Goal: Task Accomplishment & Management: Manage account settings

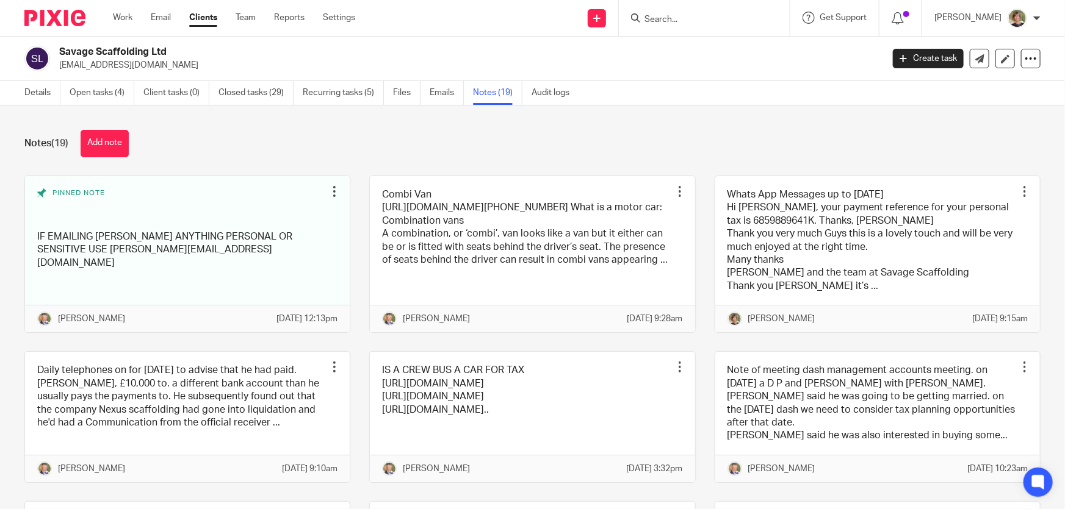
scroll to position [720, 0]
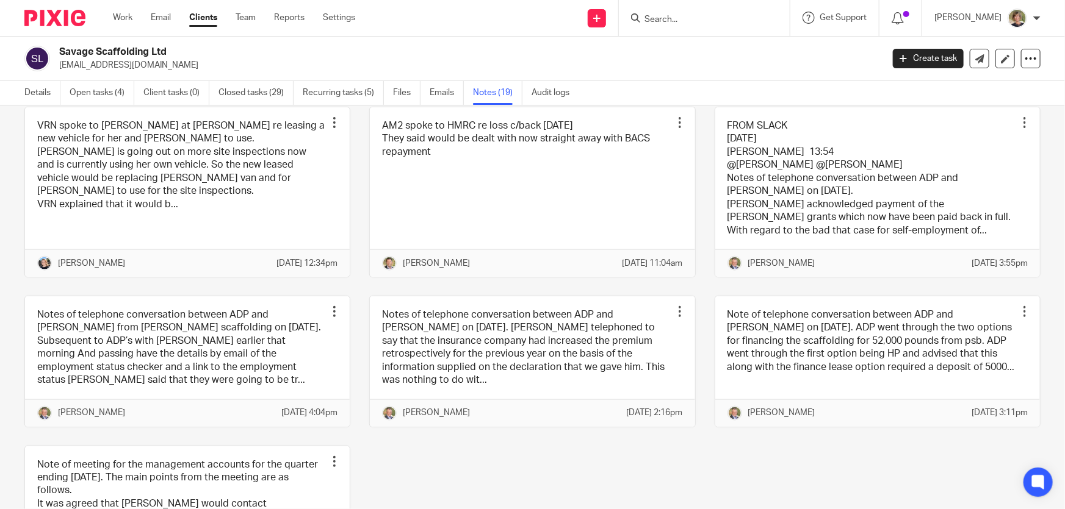
click at [684, 12] on form at bounding box center [708, 17] width 130 height 15
click at [684, 16] on input "Search" at bounding box center [698, 20] width 110 height 11
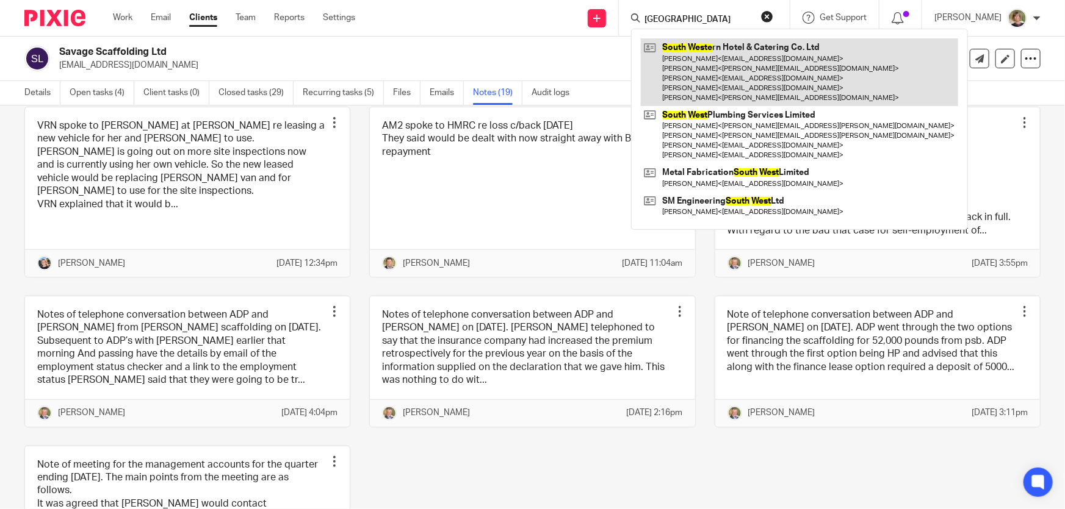
type input "[GEOGRAPHIC_DATA]"
click at [787, 63] on link at bounding box center [799, 72] width 317 height 68
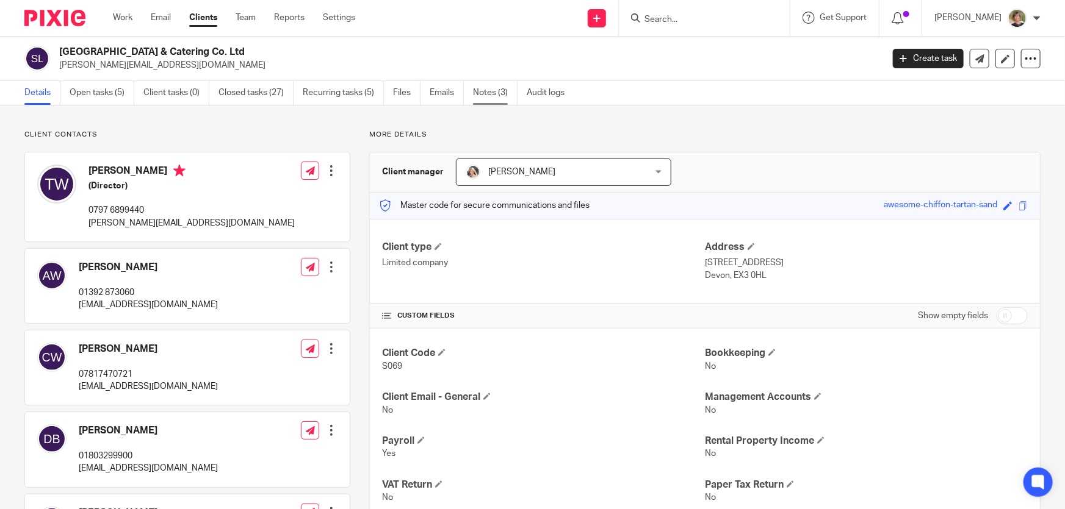
click at [490, 92] on link "Notes (3)" at bounding box center [495, 93] width 45 height 24
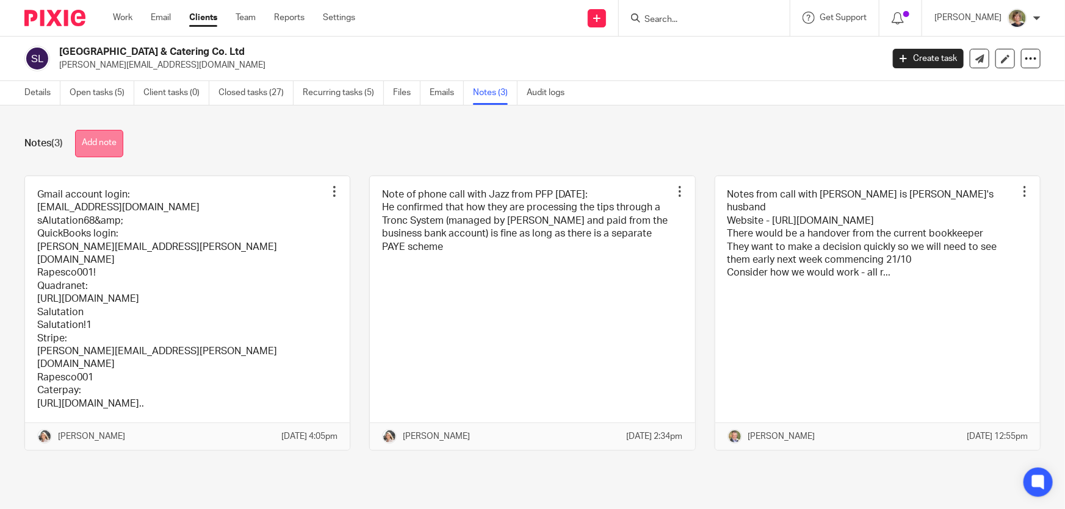
click at [107, 147] on button "Add note" at bounding box center [99, 143] width 48 height 27
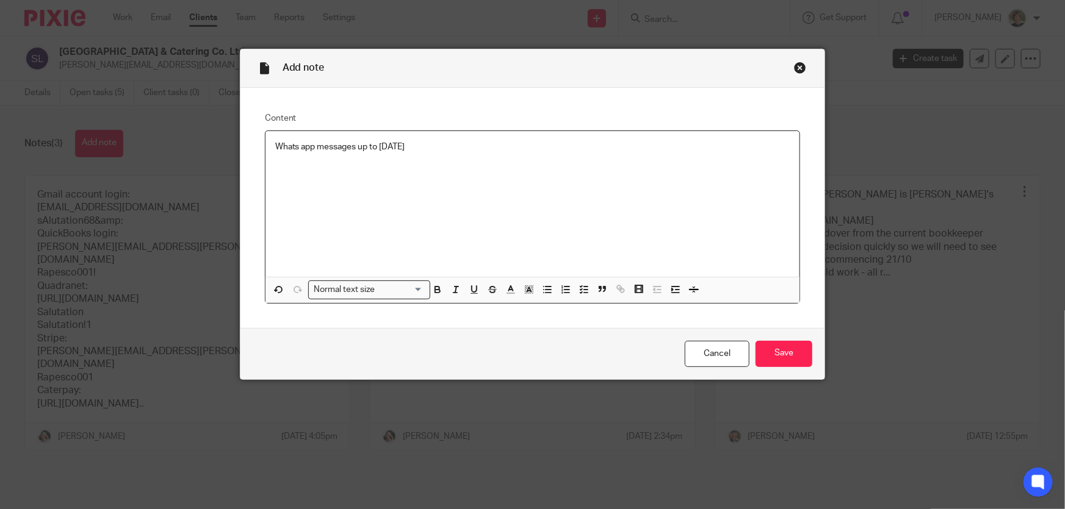
click at [304, 170] on div "Whats app messages up to 19/08/2025" at bounding box center [532, 204] width 534 height 146
click at [447, 151] on p "Whats app messages up to 19/08/2025" at bounding box center [532, 147] width 515 height 12
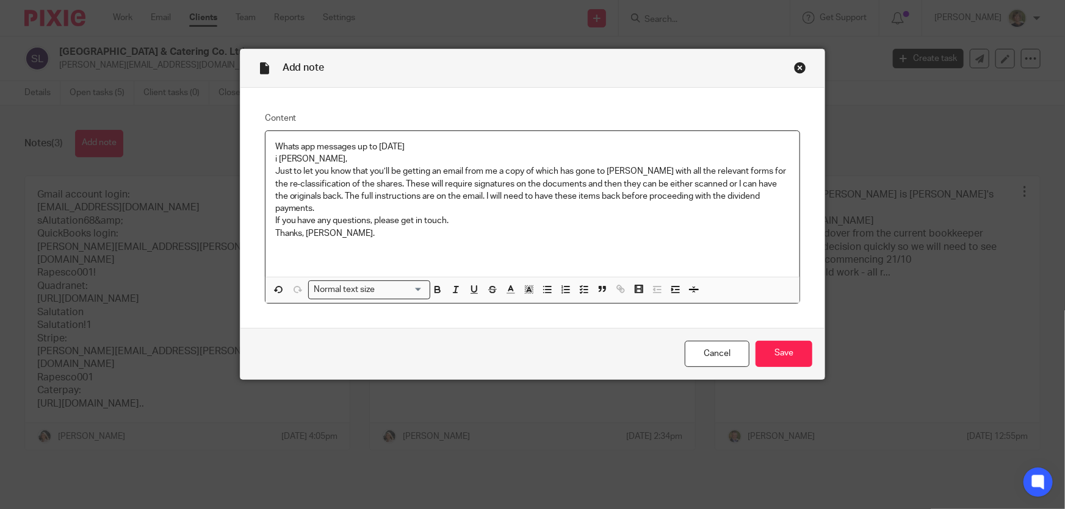
click at [266, 161] on div "Whats app messages up to 19/08/2025 i Tom, Just to let you know that you’ll be …" at bounding box center [532, 204] width 534 height 146
click at [287, 252] on div "Whats app messages up to 19/08/2025 Hi Tom, Just to let you know that you’ll be…" at bounding box center [532, 204] width 534 height 146
click at [348, 236] on p "Thanks, Andrew." at bounding box center [532, 234] width 515 height 12
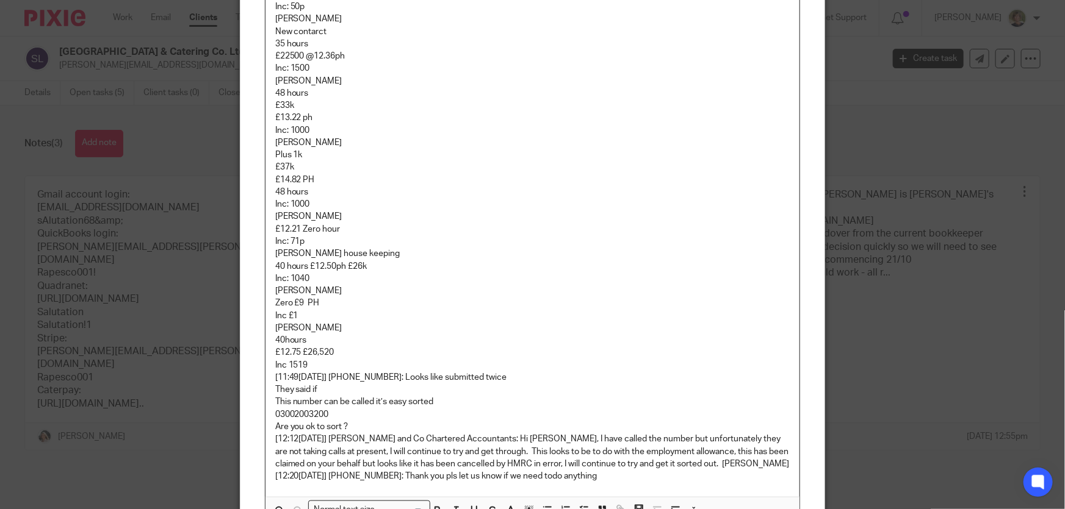
scroll to position [720, 0]
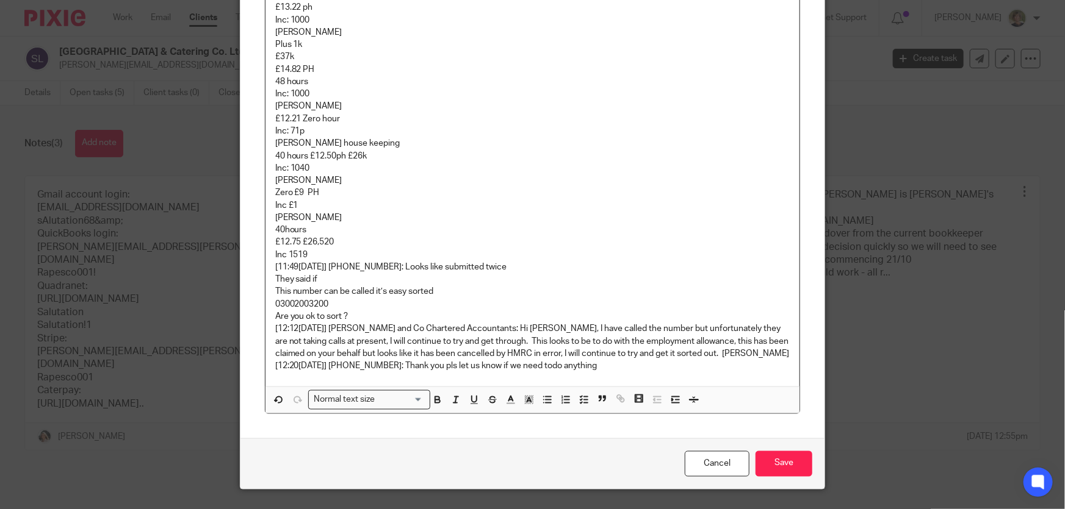
click at [639, 366] on p "[12:20, 04/06/2025] +44 7976 899440: Thank you pls let us know if we need todo …" at bounding box center [532, 366] width 515 height 12
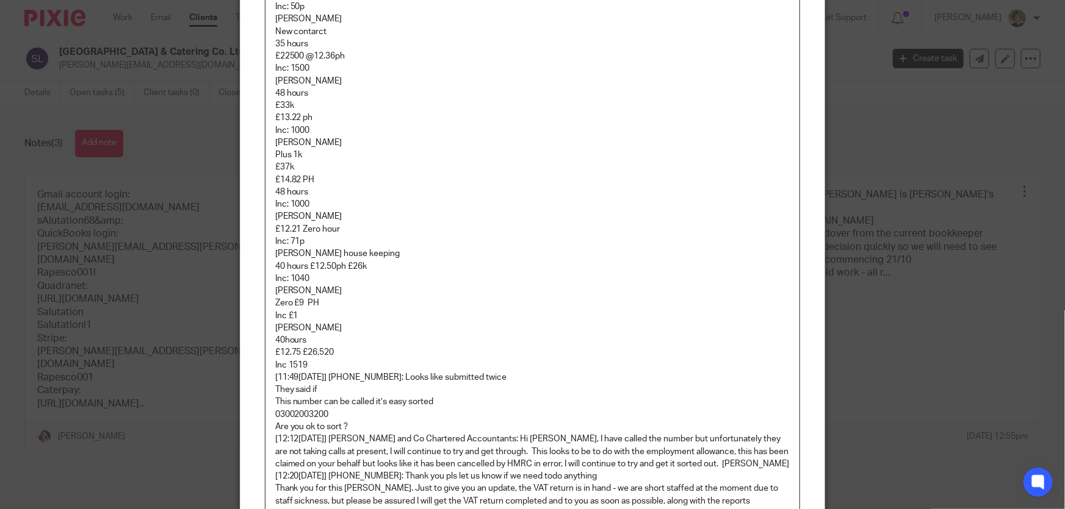
scroll to position [811, 0]
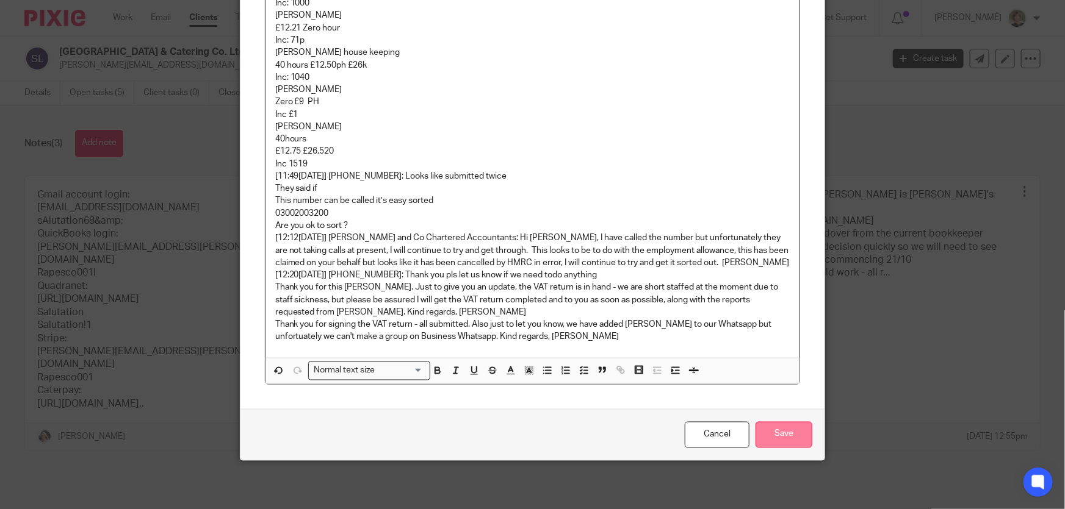
click at [791, 433] on input "Save" at bounding box center [783, 435] width 57 height 26
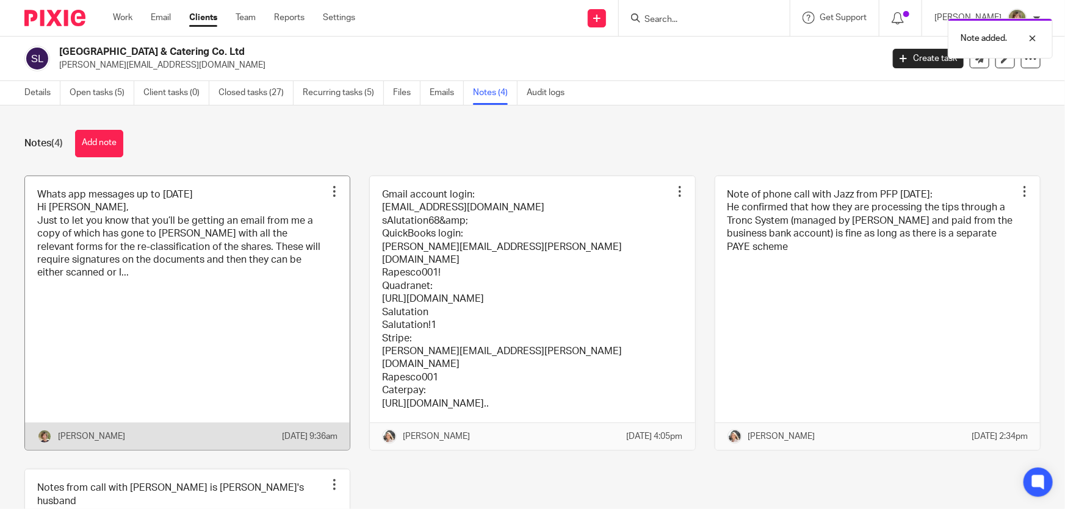
click at [254, 324] on link at bounding box center [187, 313] width 325 height 274
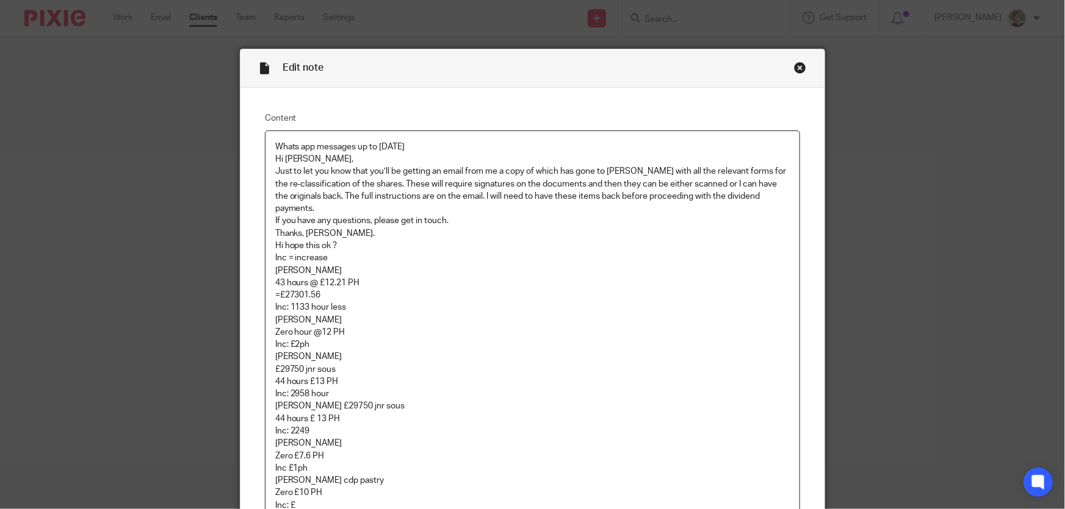
click at [798, 62] on div "Close this dialog window" at bounding box center [800, 68] width 12 height 12
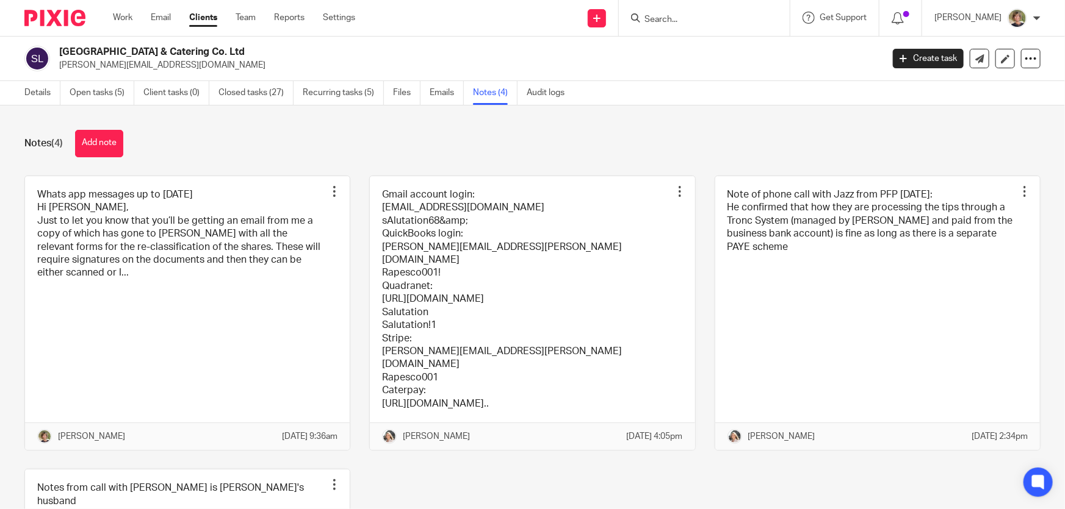
click at [687, 18] on input "Search" at bounding box center [698, 20] width 110 height 11
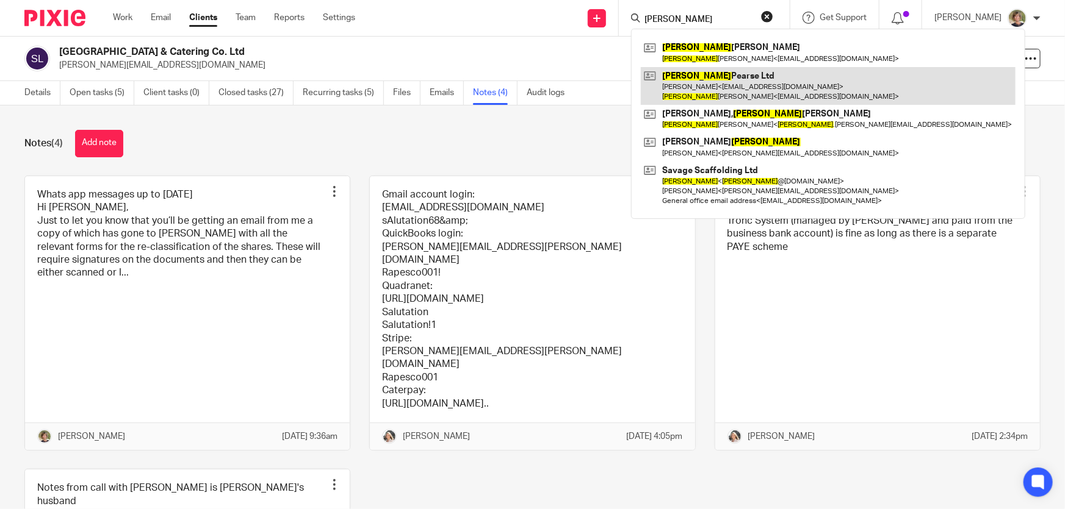
type input "Sarah"
click at [699, 87] on link at bounding box center [828, 86] width 375 height 38
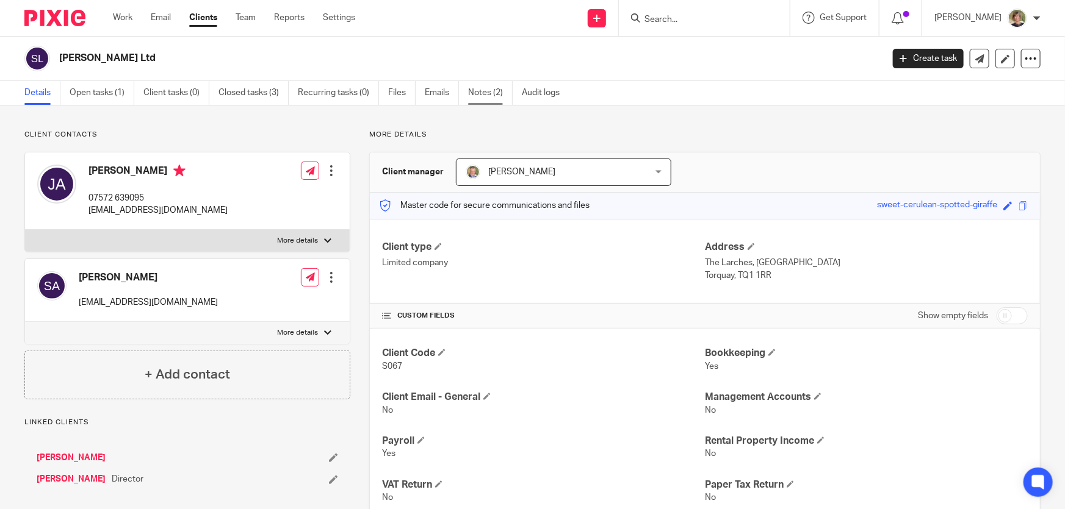
click at [478, 90] on link "Notes (2)" at bounding box center [490, 93] width 45 height 24
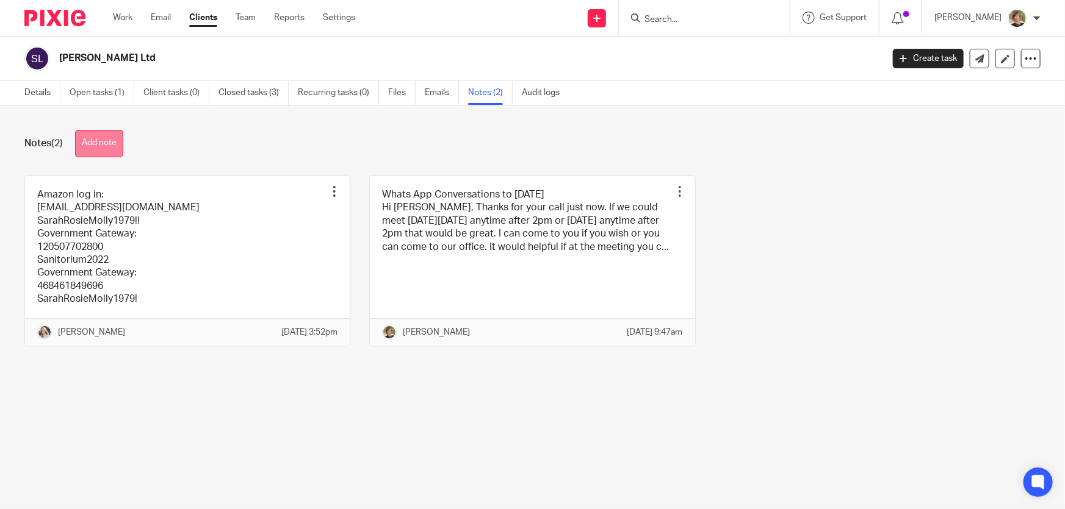
click at [115, 142] on button "Add note" at bounding box center [99, 143] width 48 height 27
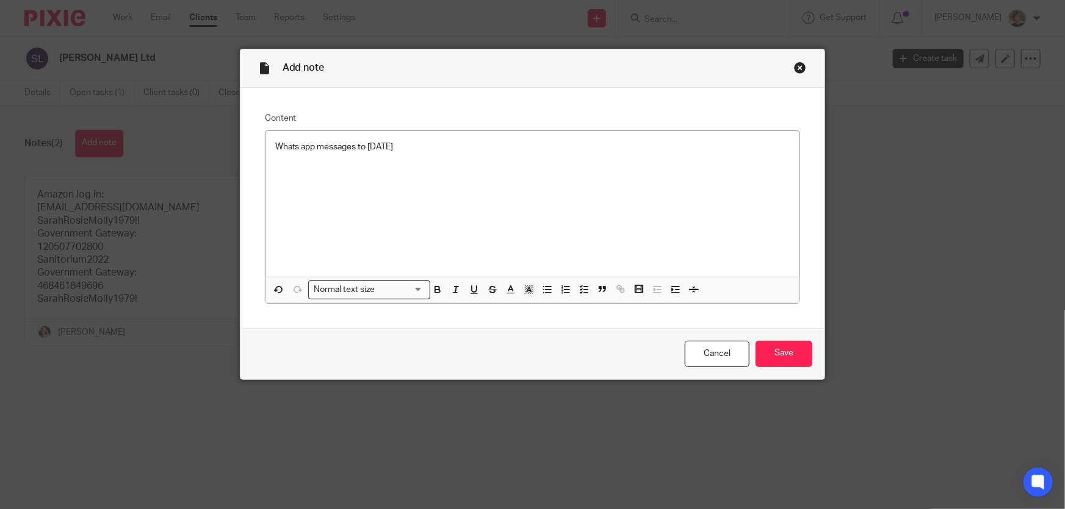
drag, startPoint x: 559, startPoint y: 61, endPoint x: 224, endPoint y: 95, distance: 336.6
click at [224, 95] on div "Add note Content Whats app messages to [DATE] Normal text size Loading... Remov…" at bounding box center [532, 254] width 1065 height 509
click at [797, 348] on input "Save" at bounding box center [783, 354] width 57 height 26
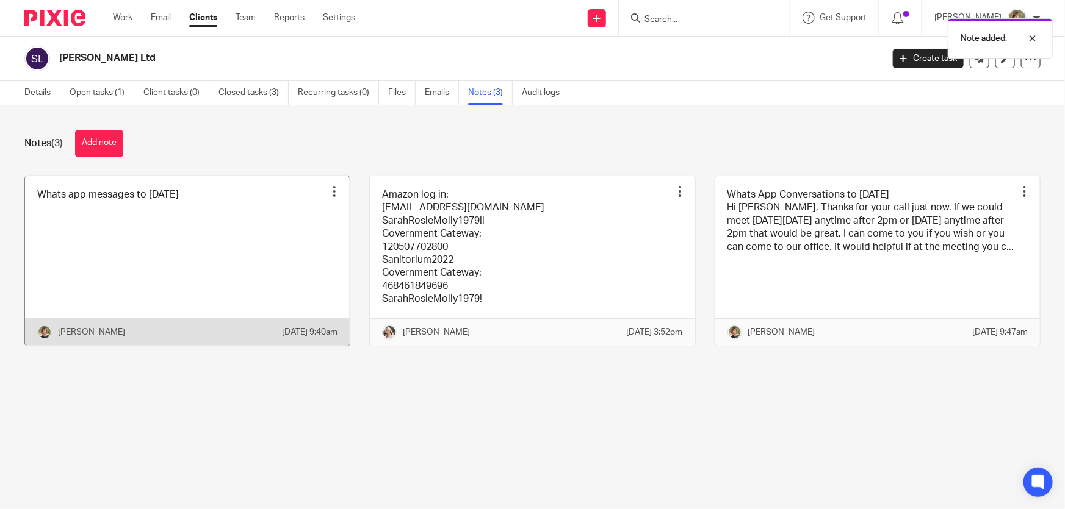
click at [189, 262] on link at bounding box center [187, 261] width 325 height 170
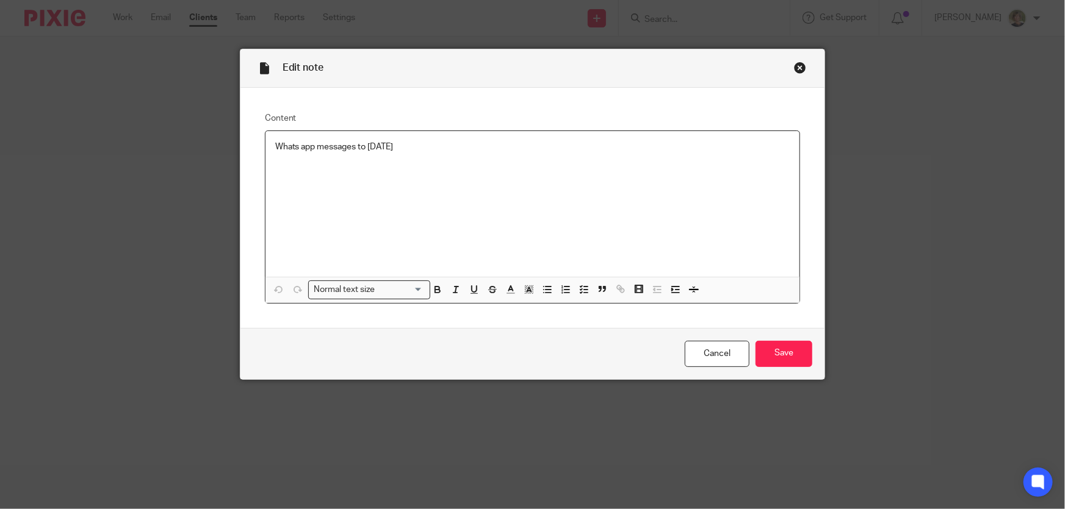
click at [470, 148] on p "Whats app messages to [DATE]" at bounding box center [532, 147] width 515 height 12
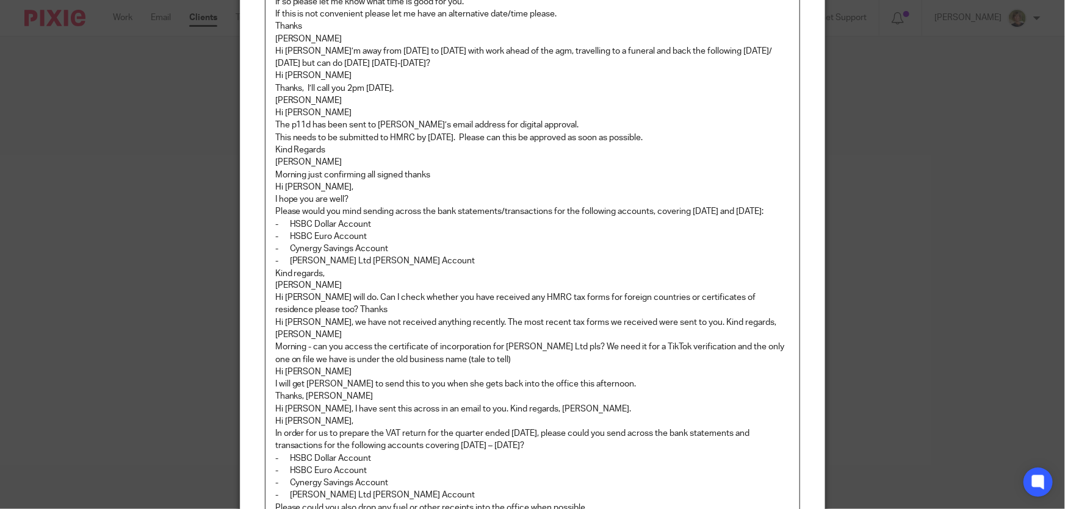
scroll to position [1058, 0]
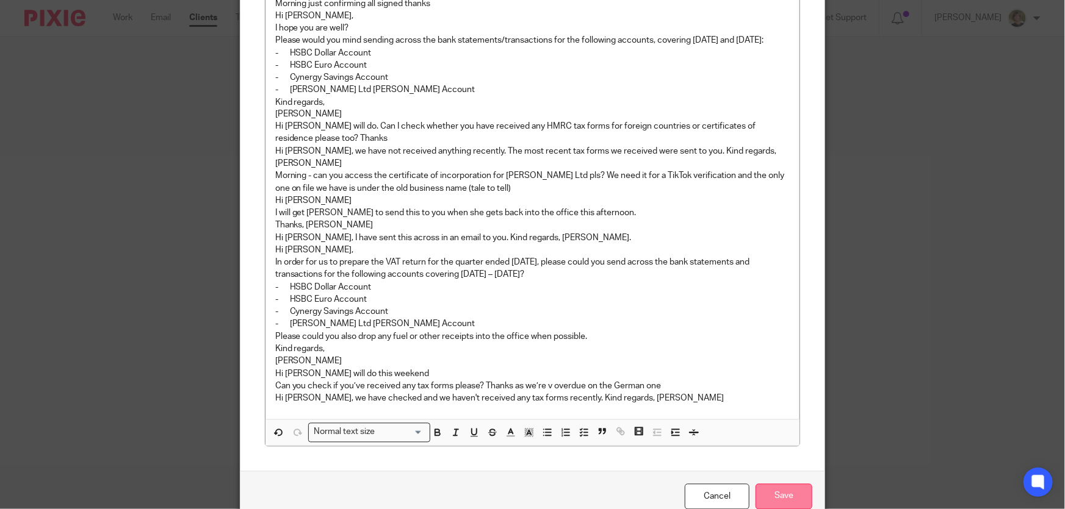
click at [781, 484] on input "Save" at bounding box center [783, 497] width 57 height 26
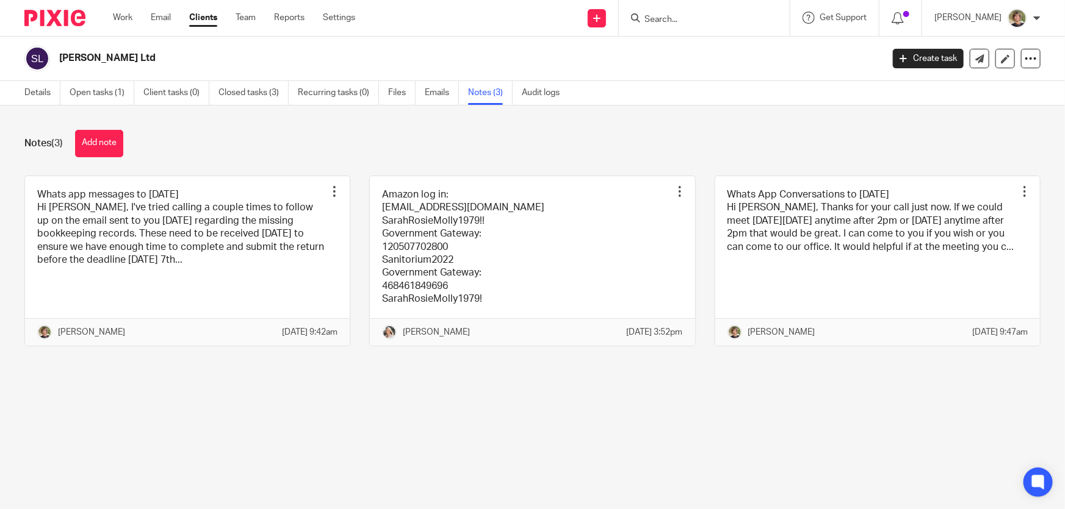
click at [720, 15] on input "Search" at bounding box center [698, 20] width 110 height 11
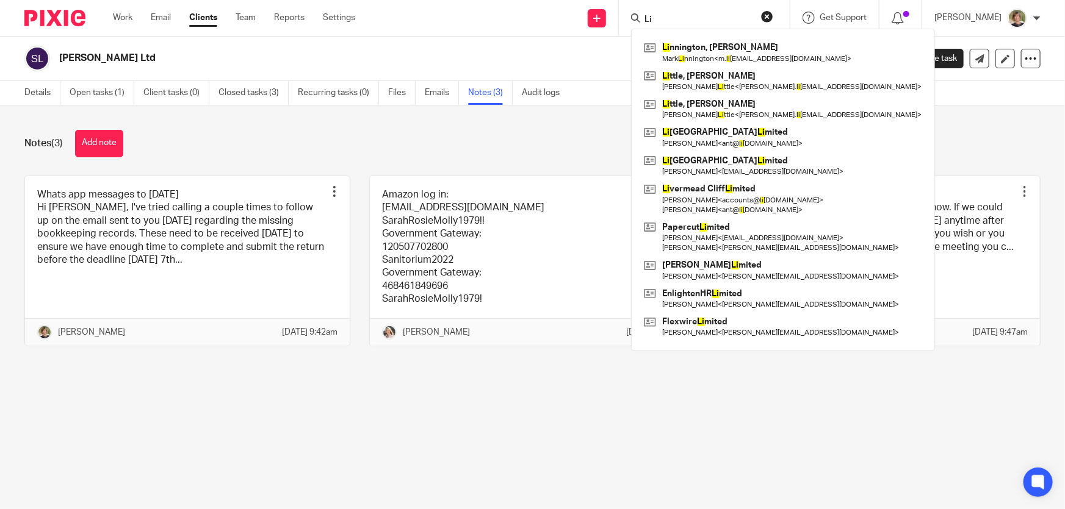
type input "L"
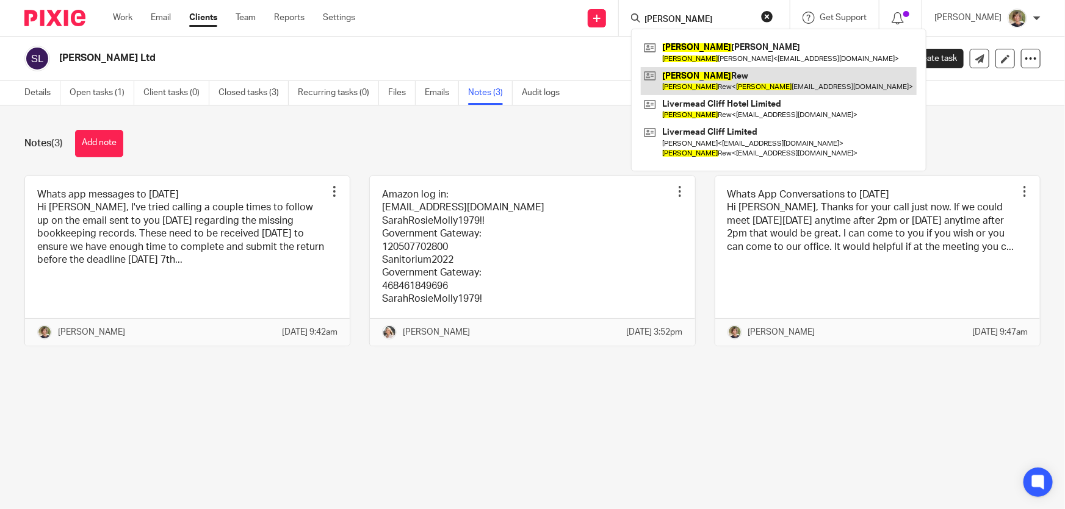
type input "[PERSON_NAME]"
click at [715, 72] on link at bounding box center [779, 81] width 276 height 28
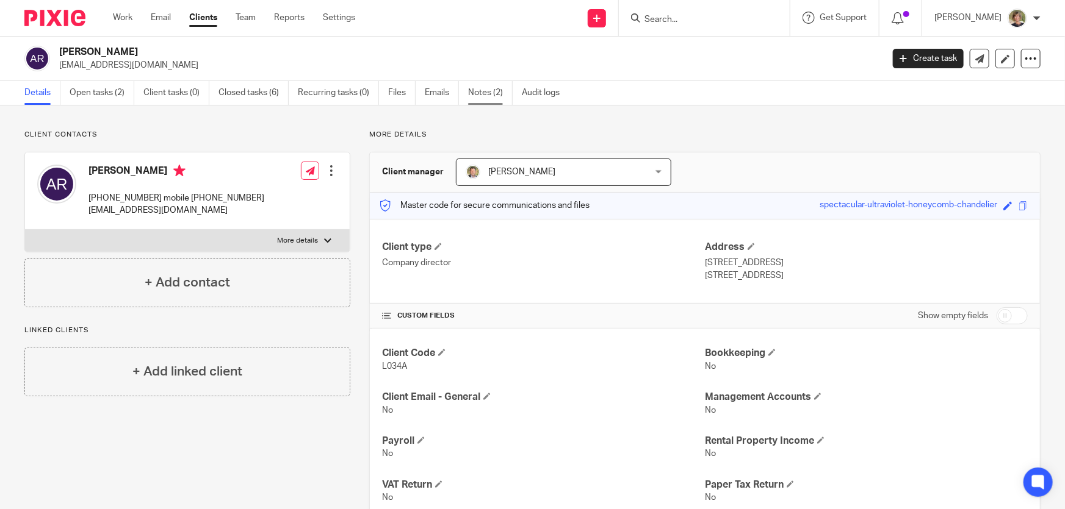
click at [484, 91] on link "Notes (2)" at bounding box center [490, 93] width 45 height 24
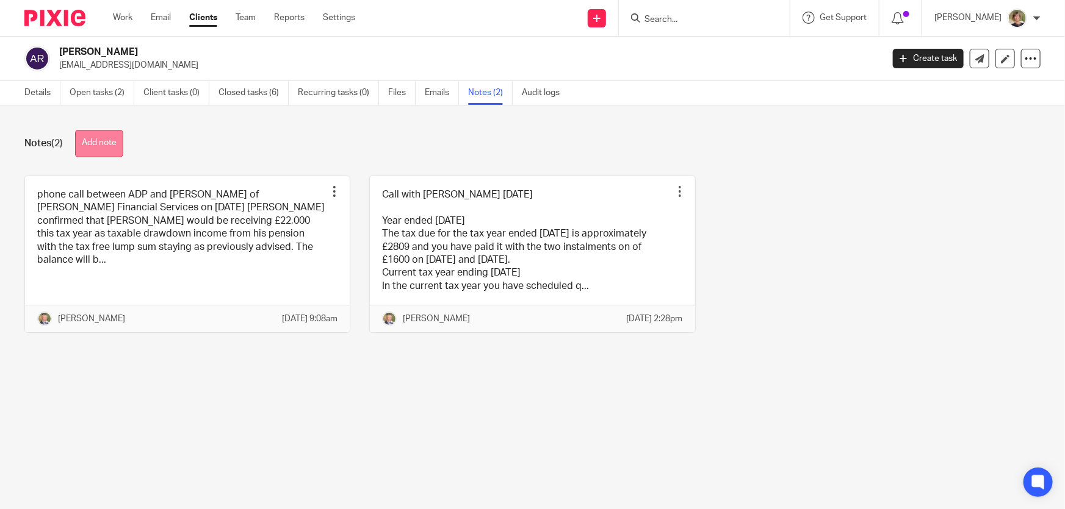
click at [100, 143] on button "Add note" at bounding box center [99, 143] width 48 height 27
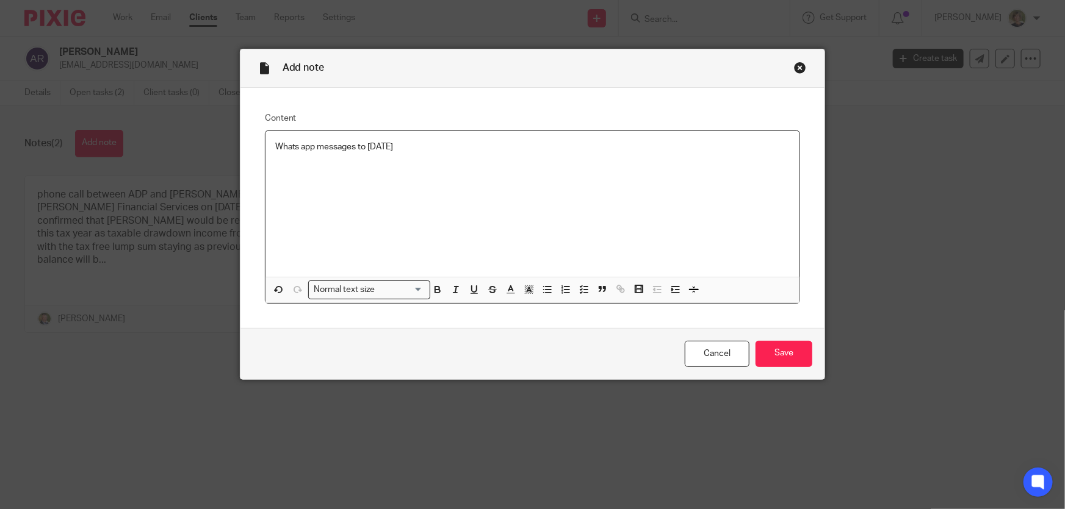
click at [280, 161] on div "Whats app messages to 19/08/2025" at bounding box center [532, 204] width 534 height 146
click at [280, 171] on div "Whats app messages to 19/08/2025" at bounding box center [532, 204] width 534 height 146
click at [440, 142] on p "Whats app messages to 19/08/2025" at bounding box center [532, 147] width 515 height 12
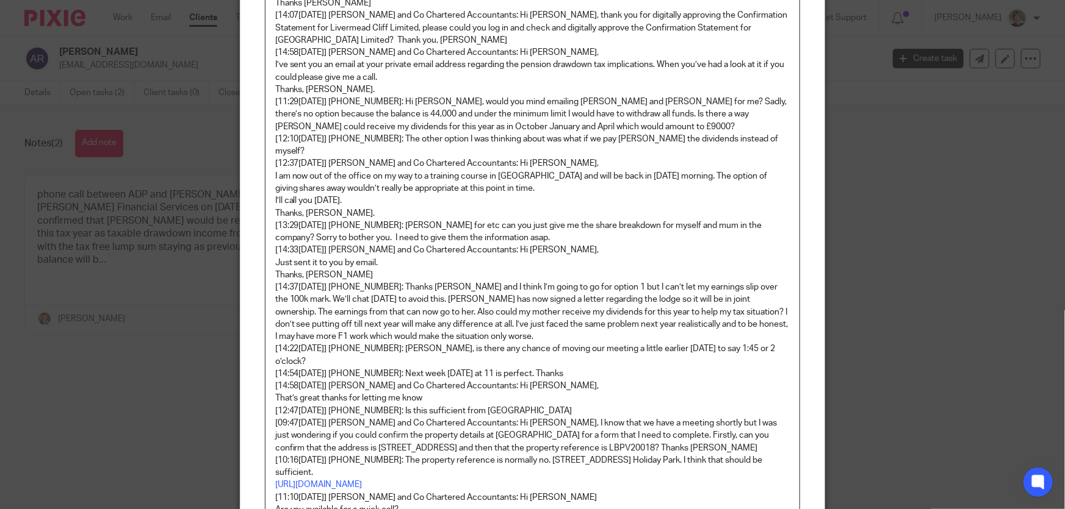
scroll to position [650, 0]
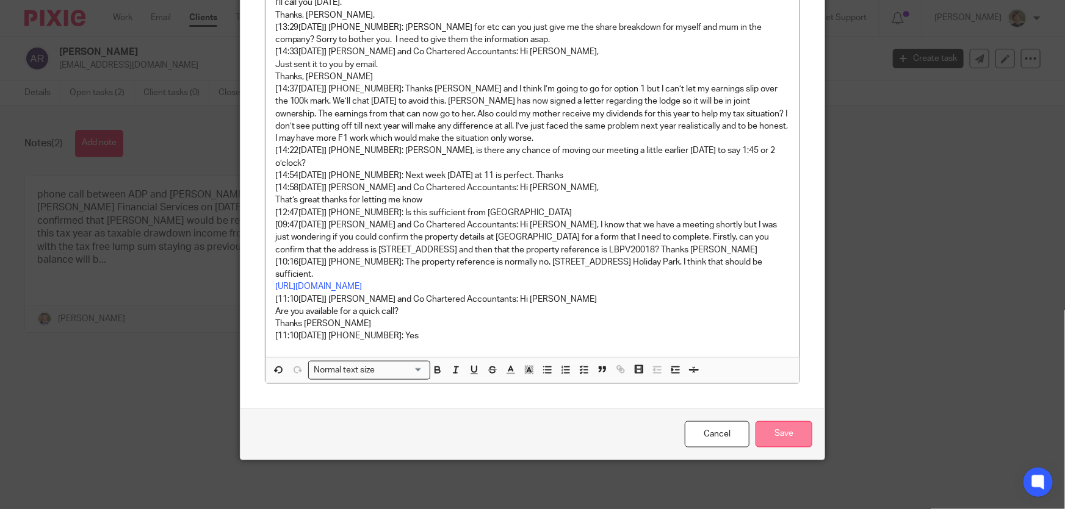
click at [785, 439] on input "Save" at bounding box center [783, 435] width 57 height 26
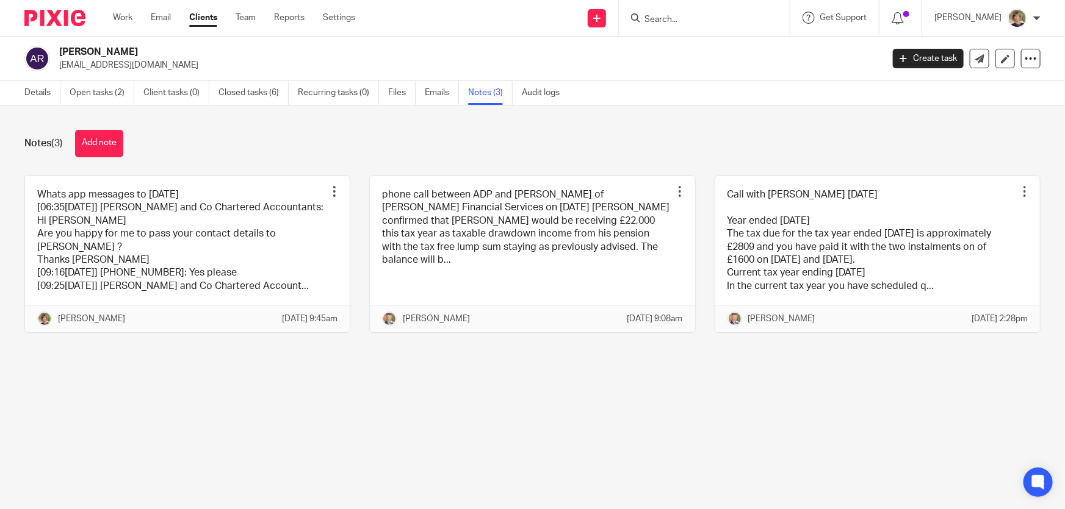
click at [678, 16] on input "Search" at bounding box center [698, 20] width 110 height 11
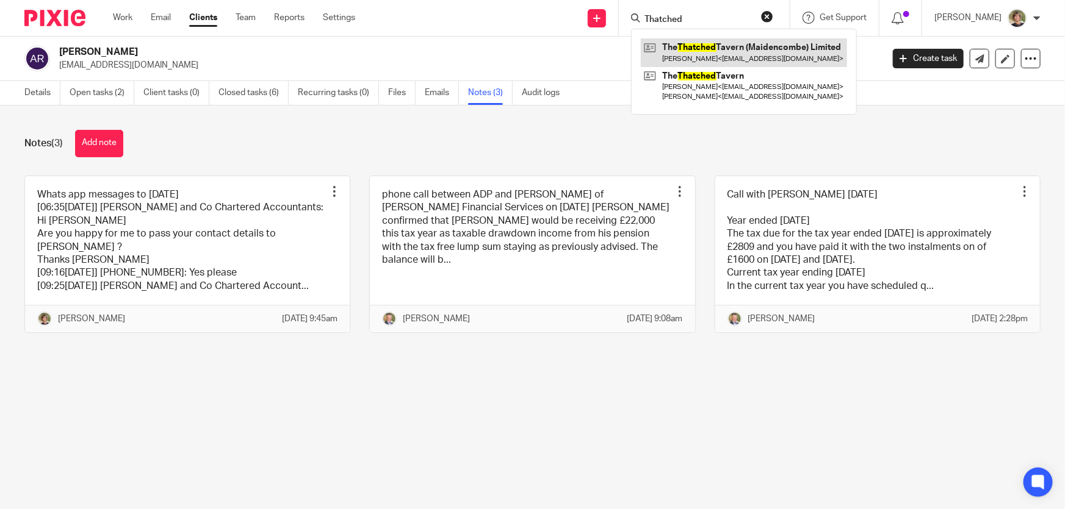
type input "Thatched"
click at [740, 50] on link at bounding box center [744, 52] width 206 height 28
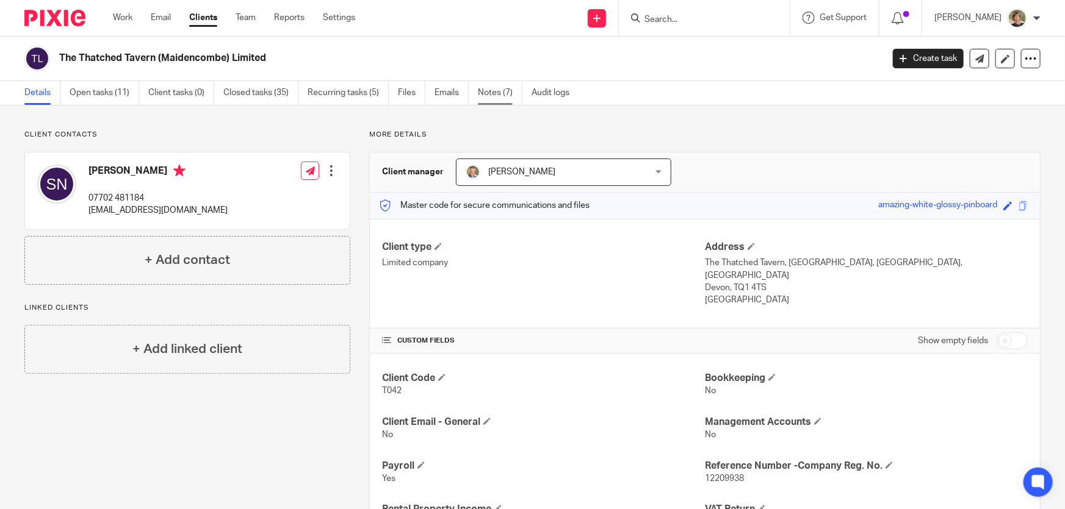
click at [498, 92] on link "Notes (7)" at bounding box center [500, 93] width 45 height 24
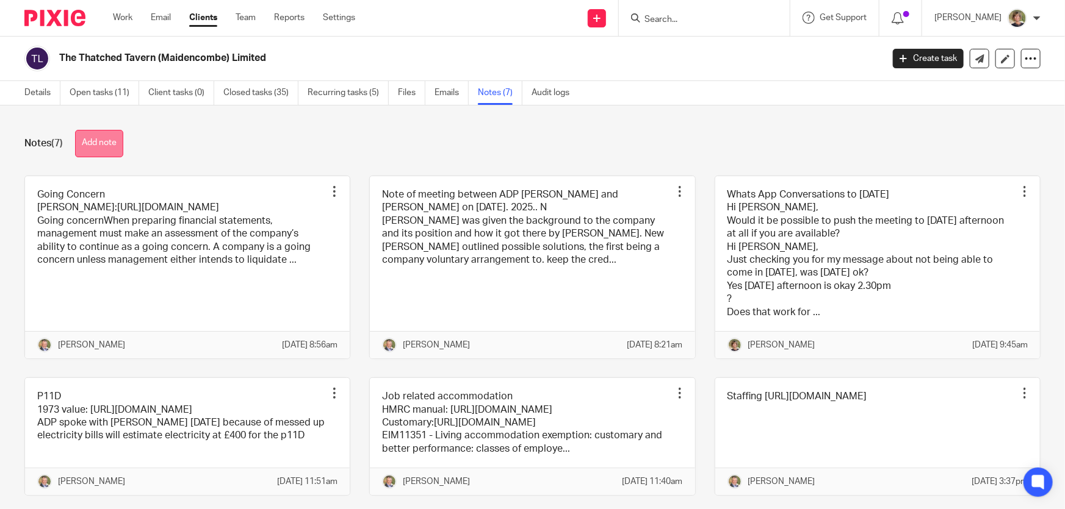
click at [90, 143] on button "Add note" at bounding box center [99, 143] width 48 height 27
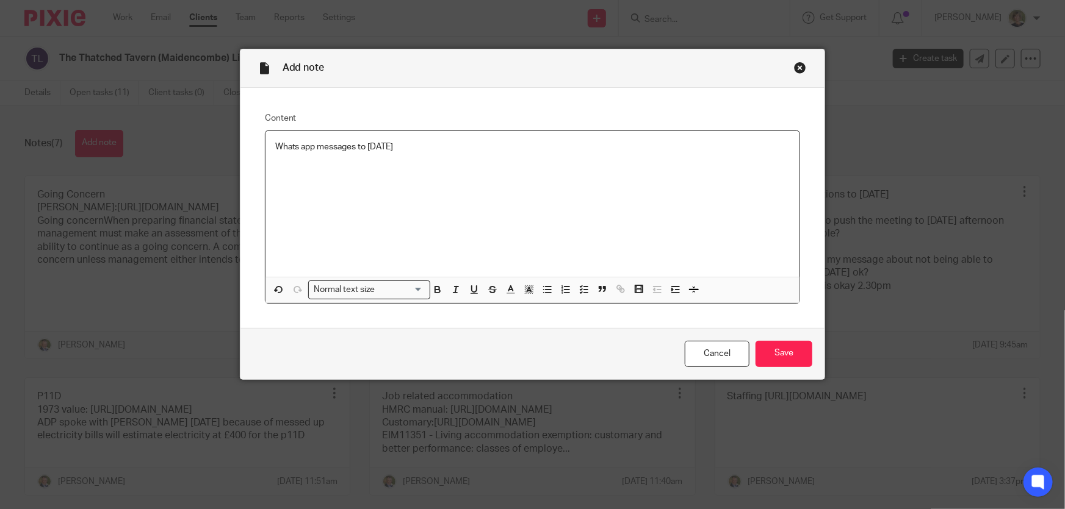
click at [291, 178] on div "Whats app messages to 19/08/25" at bounding box center [532, 204] width 534 height 146
click at [421, 149] on p "Whats app messages to 19/08/25" at bounding box center [532, 147] width 515 height 12
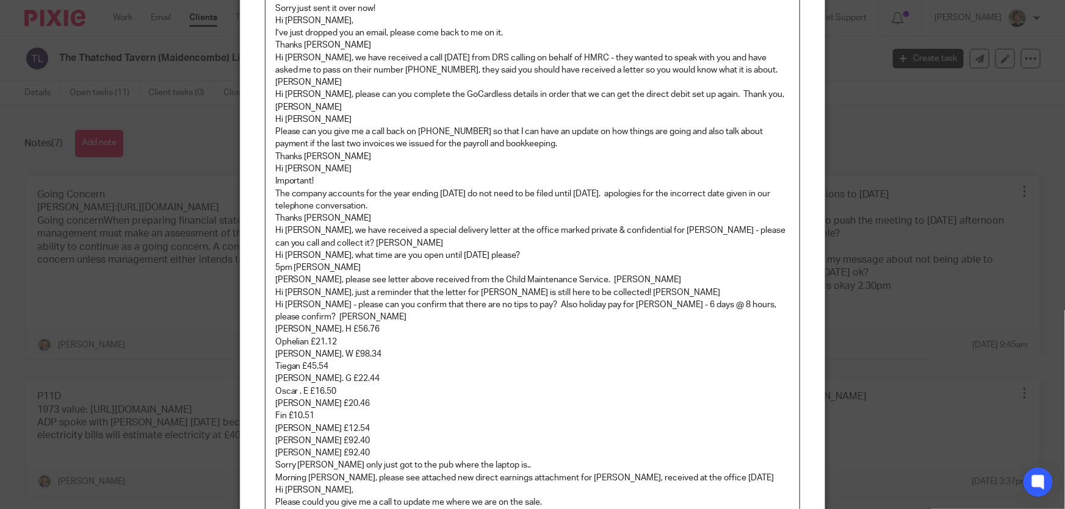
scroll to position [613, 0]
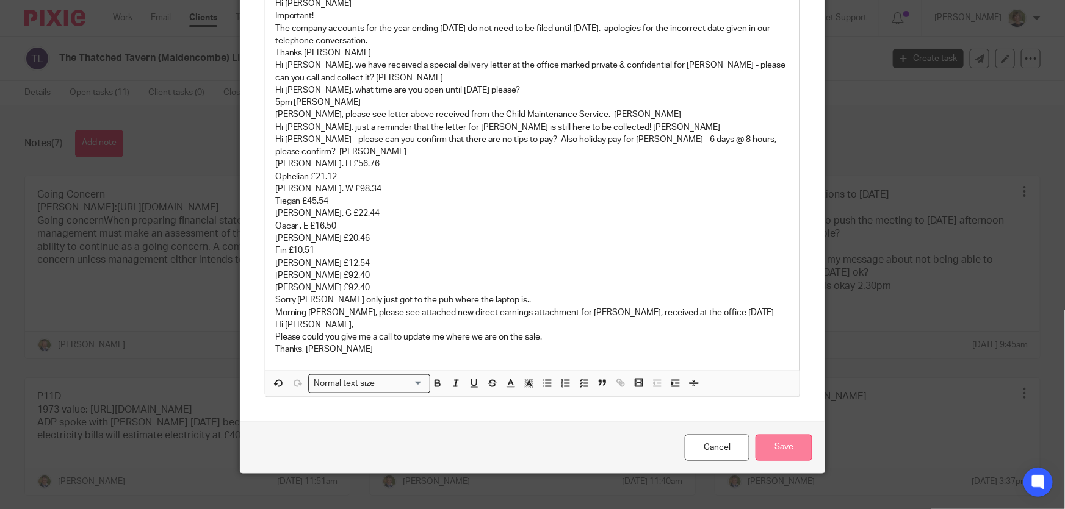
click at [783, 435] on input "Save" at bounding box center [783, 448] width 57 height 26
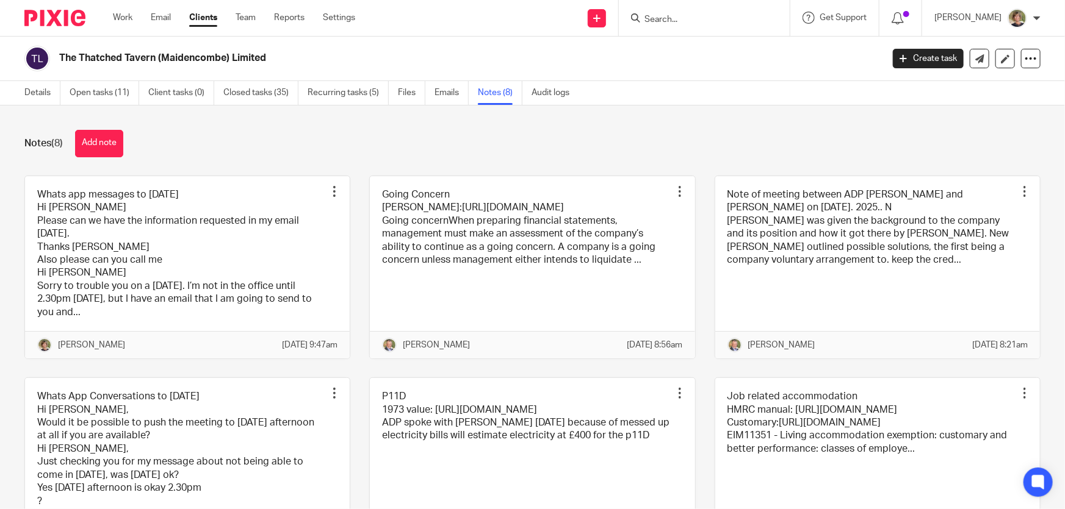
click at [688, 21] on input "Search" at bounding box center [698, 20] width 110 height 11
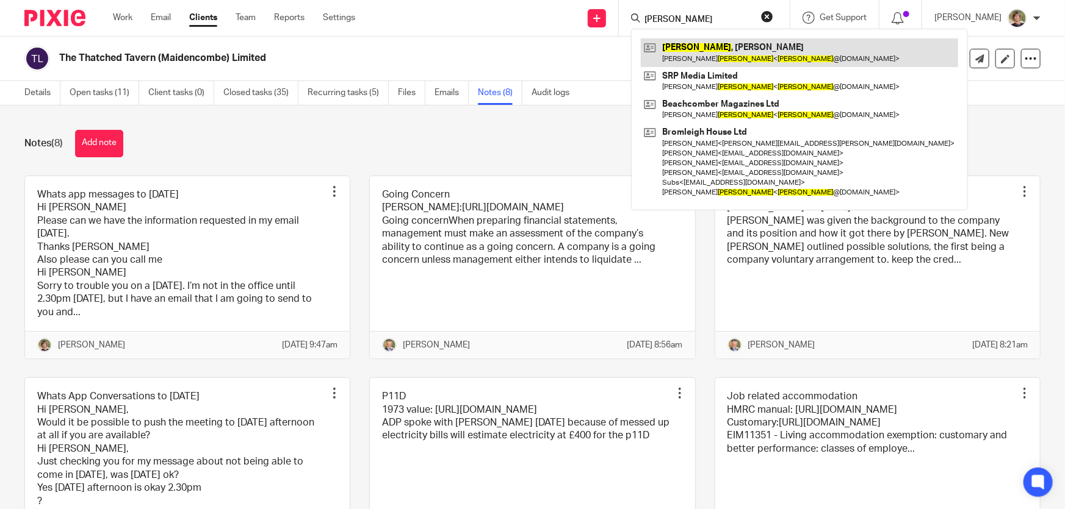
type input "jon bolton"
click at [755, 46] on link at bounding box center [799, 52] width 317 height 28
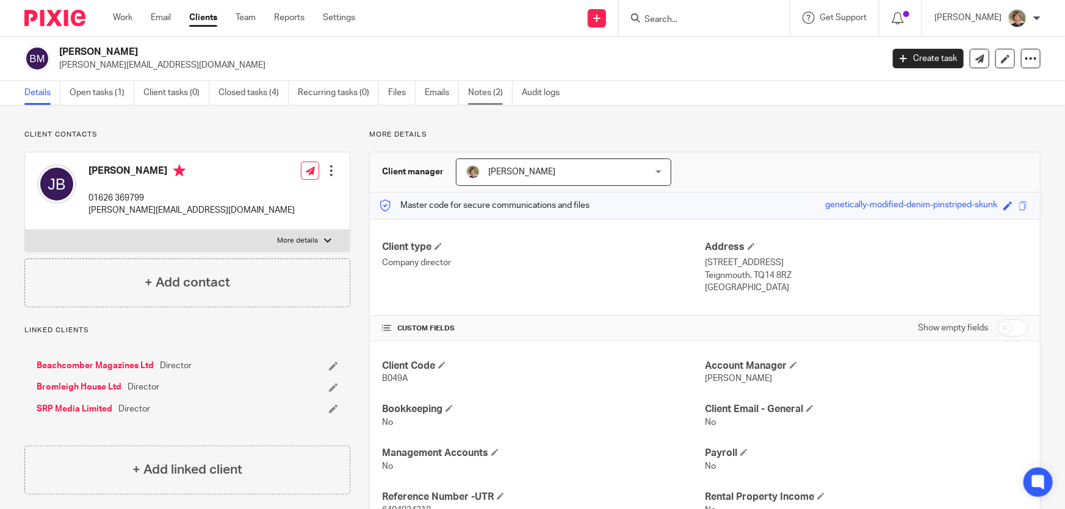
click at [482, 90] on link "Notes (2)" at bounding box center [490, 93] width 45 height 24
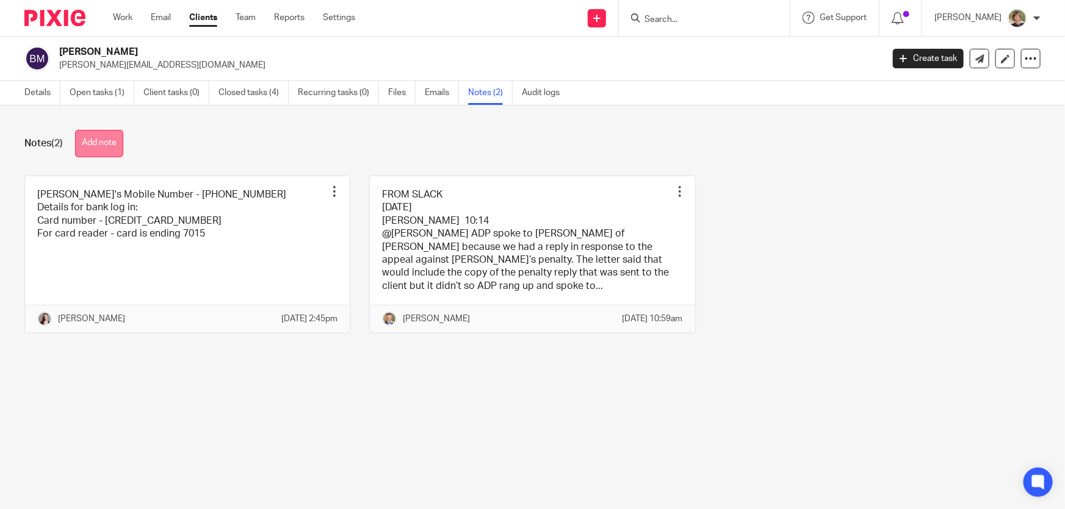
click at [107, 140] on button "Add note" at bounding box center [99, 143] width 48 height 27
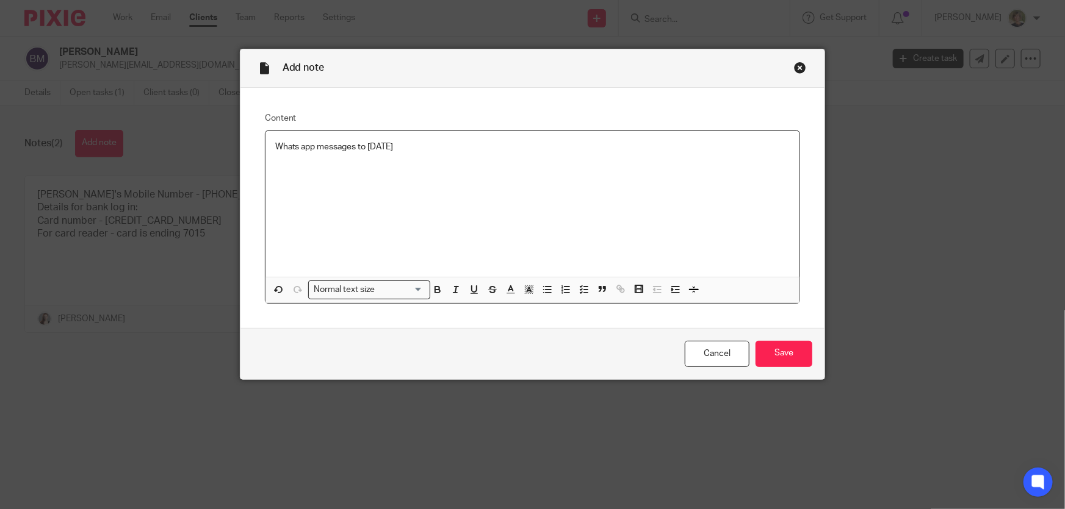
click at [289, 167] on div "Whats app messages to 19/08/2025" at bounding box center [532, 204] width 534 height 146
click at [446, 145] on p "Whats app messages to 19/08/2025" at bounding box center [532, 147] width 515 height 12
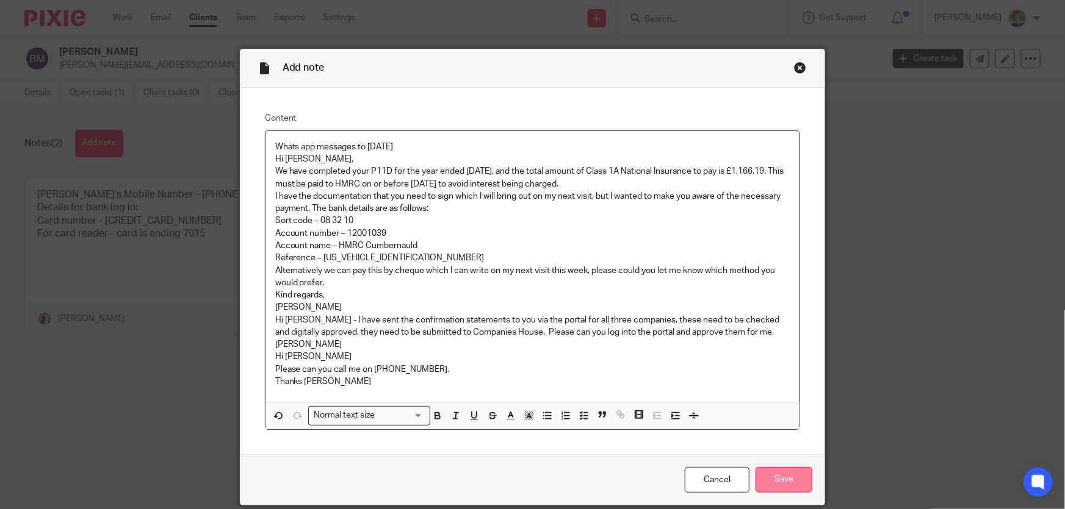
click at [775, 467] on input "Save" at bounding box center [783, 480] width 57 height 26
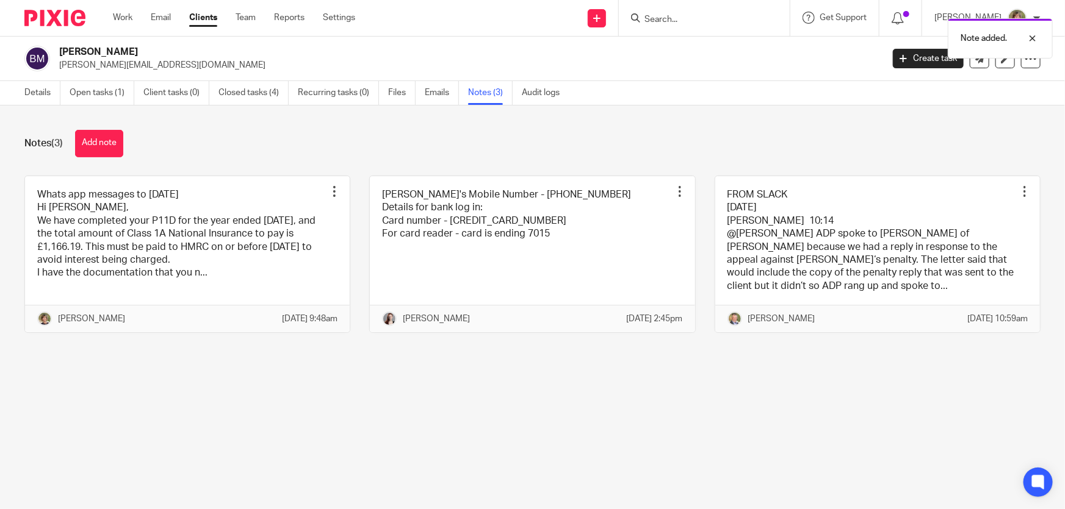
click at [678, 18] on div "Note added." at bounding box center [793, 35] width 520 height 46
click at [698, 21] on div "Note added." at bounding box center [793, 35] width 520 height 46
click at [687, 21] on input "Search" at bounding box center [698, 20] width 110 height 11
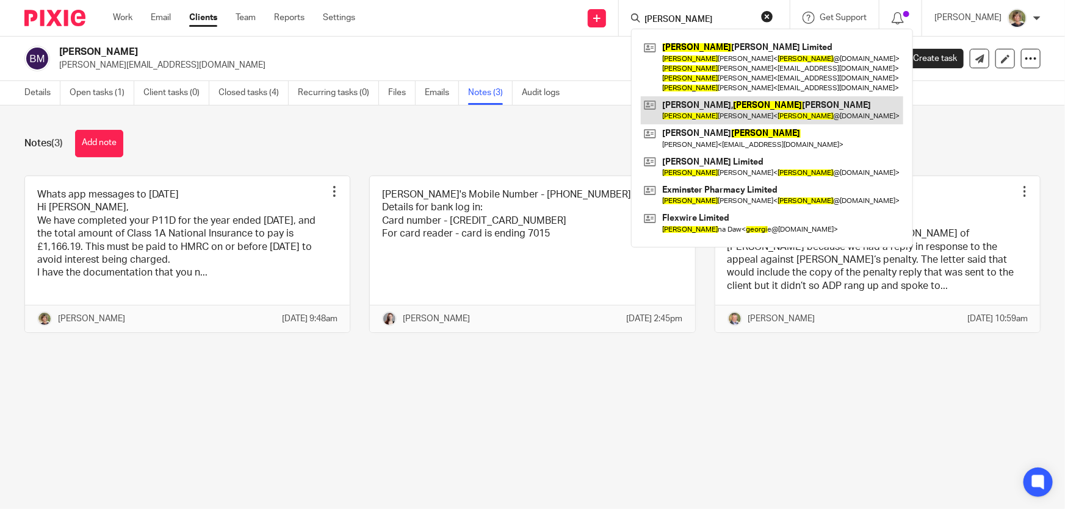
type input "[PERSON_NAME]"
click at [744, 107] on link at bounding box center [772, 110] width 262 height 28
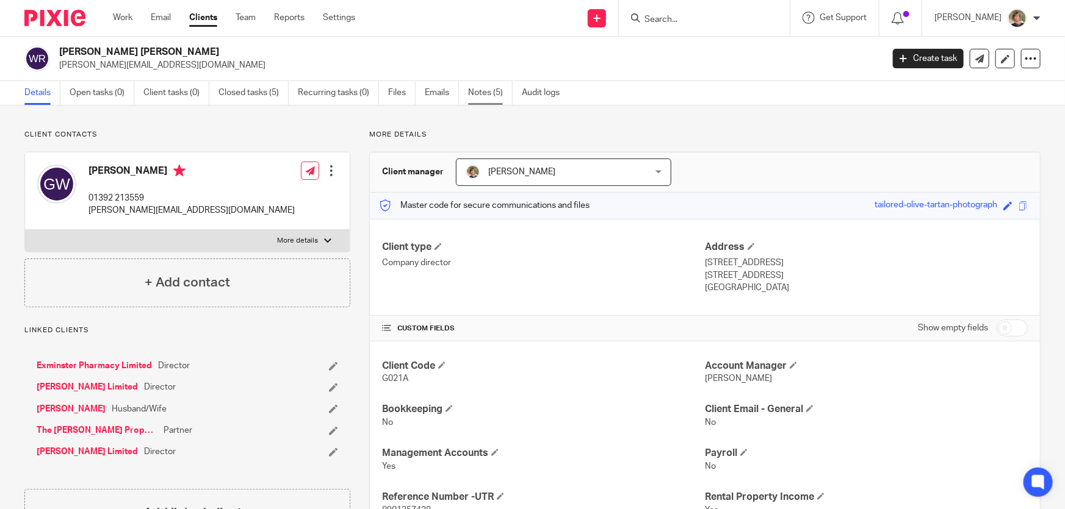
click at [472, 91] on link "Notes (5)" at bounding box center [490, 93] width 45 height 24
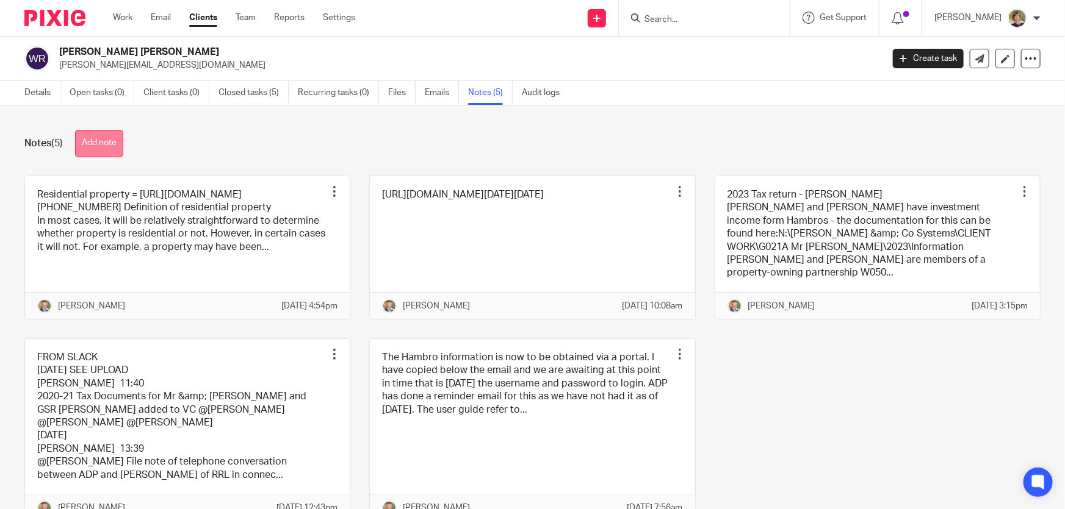
click at [96, 143] on button "Add note" at bounding box center [99, 143] width 48 height 27
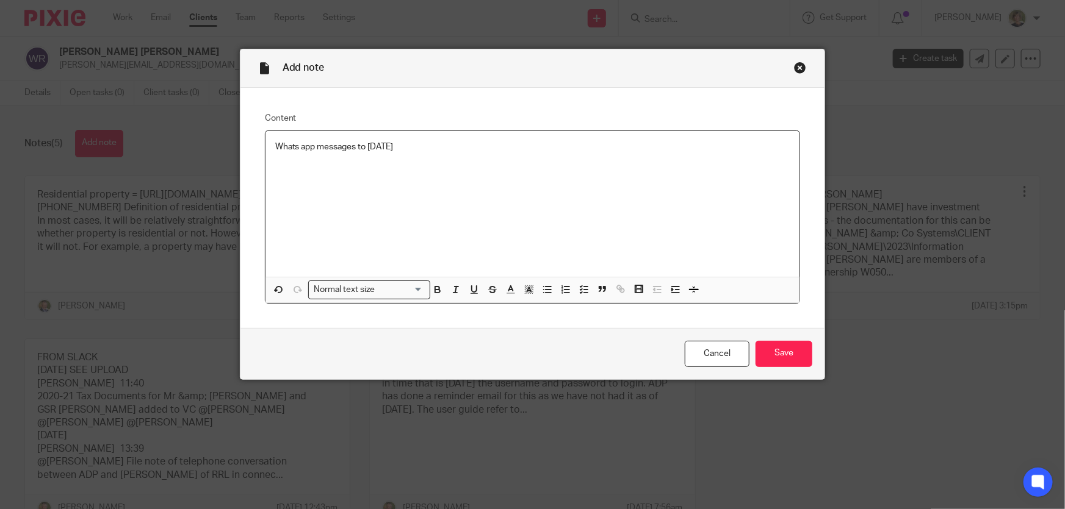
click at [308, 169] on div "Whats app messages to [DATE]" at bounding box center [532, 204] width 534 height 146
click at [433, 150] on p "Whats app messages to [DATE]" at bounding box center [532, 147] width 515 height 12
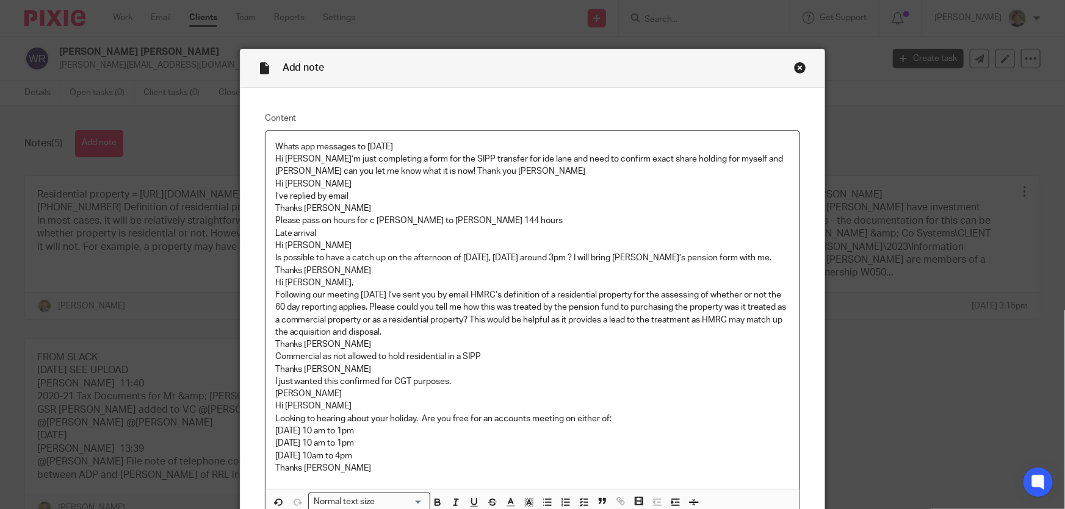
scroll to position [131, 0]
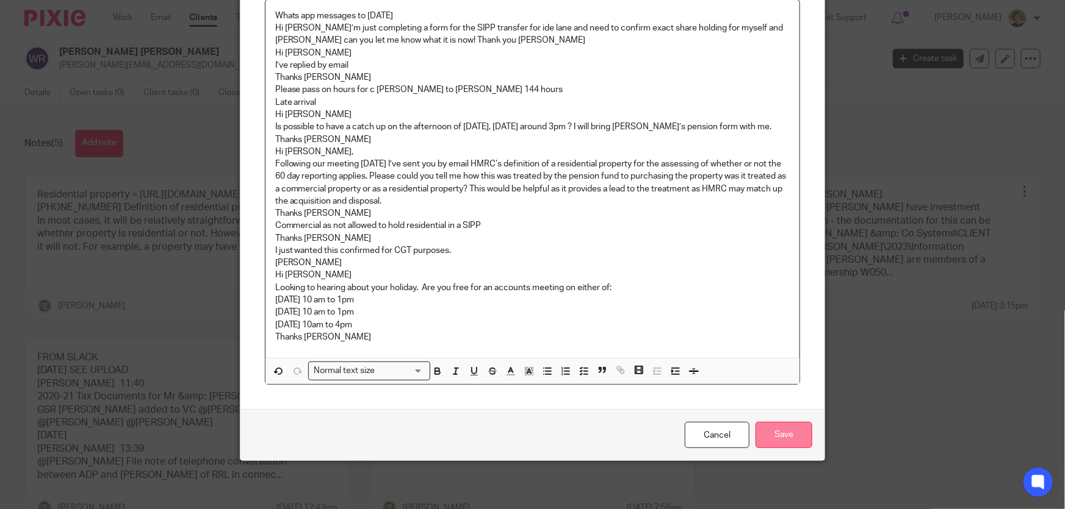
click at [799, 426] on input "Save" at bounding box center [783, 435] width 57 height 26
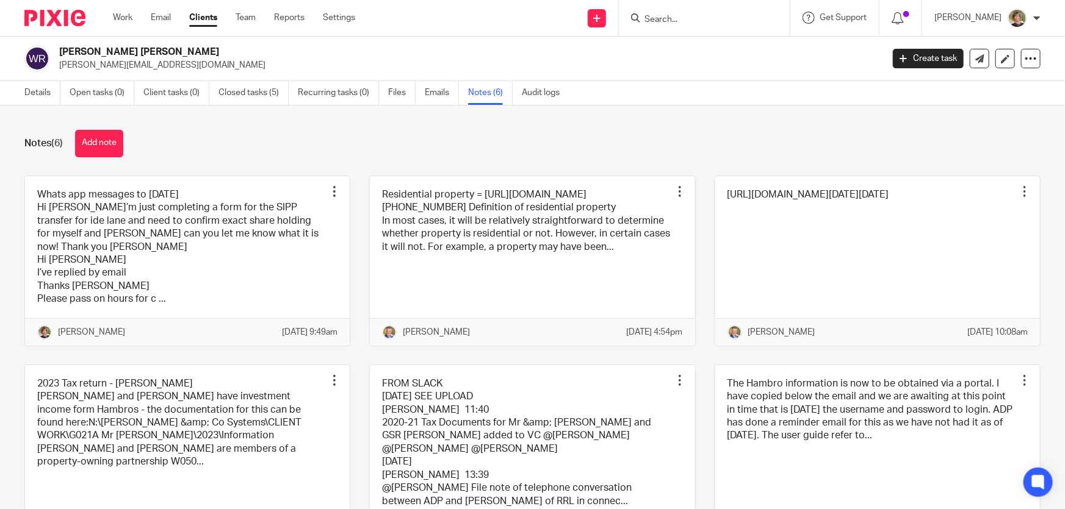
click at [722, 17] on input "Search" at bounding box center [698, 20] width 110 height 11
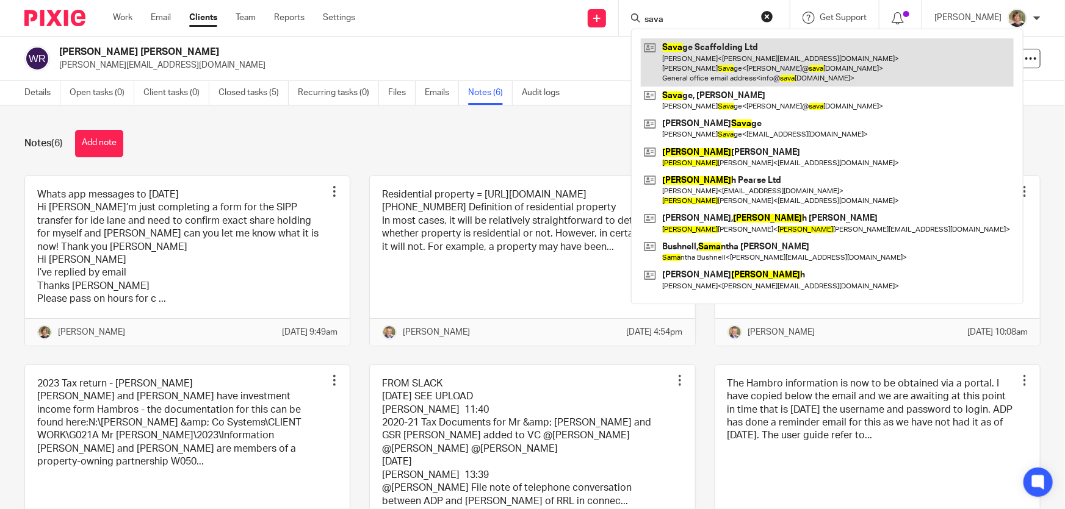
type input "sava"
click at [719, 54] on link at bounding box center [827, 62] width 373 height 48
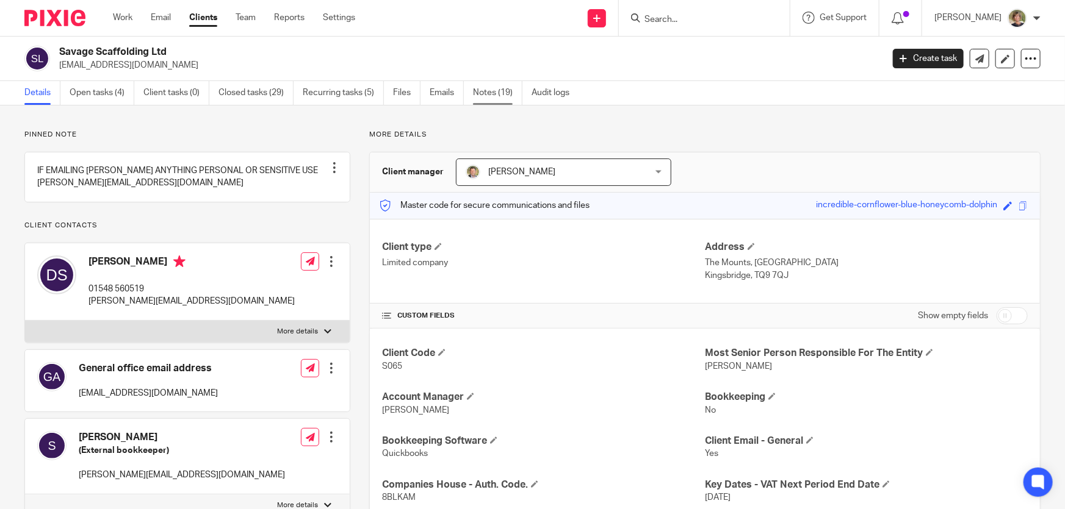
click at [501, 90] on link "Notes (19)" at bounding box center [497, 93] width 49 height 24
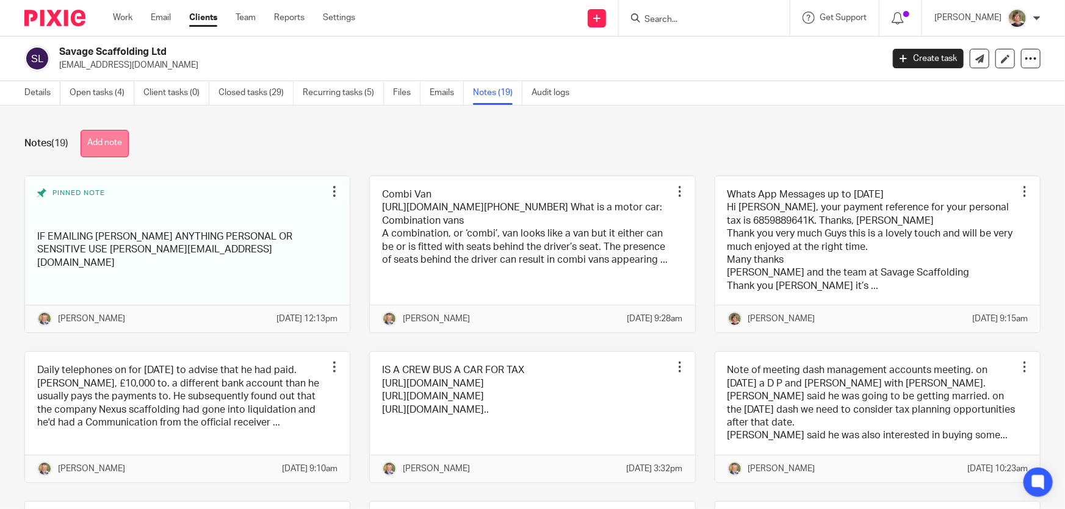
click at [109, 134] on button "Add note" at bounding box center [105, 143] width 48 height 27
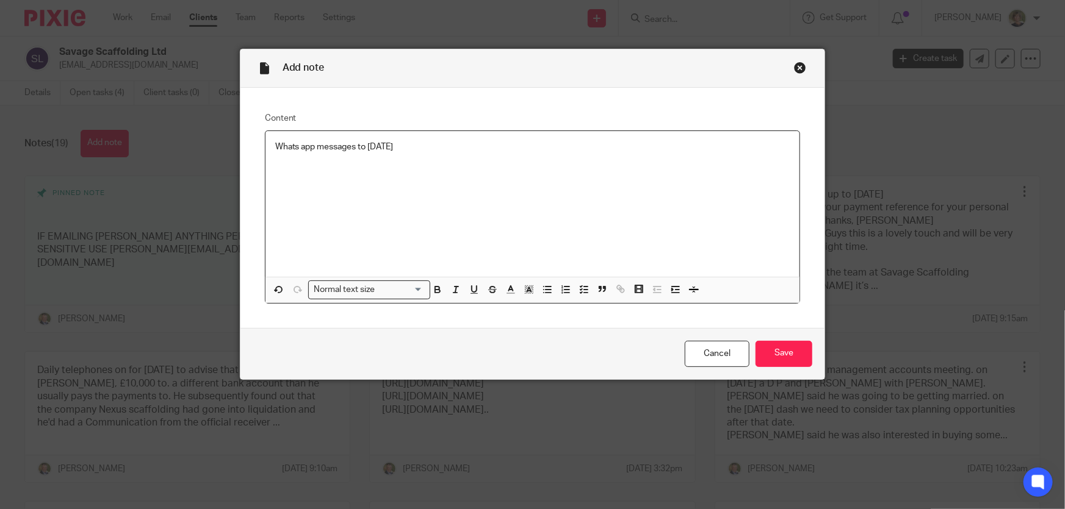
click at [284, 176] on div "Whats app messages to 19/08/2025" at bounding box center [532, 204] width 534 height 146
click at [422, 150] on p "Whats app messages to 19/08/2025" at bounding box center [532, 147] width 515 height 12
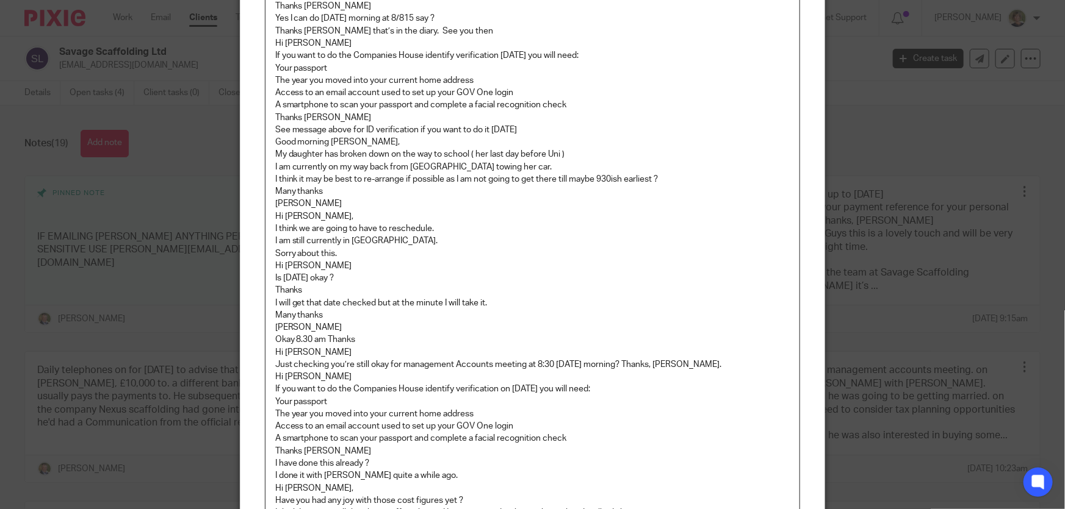
scroll to position [650, 0]
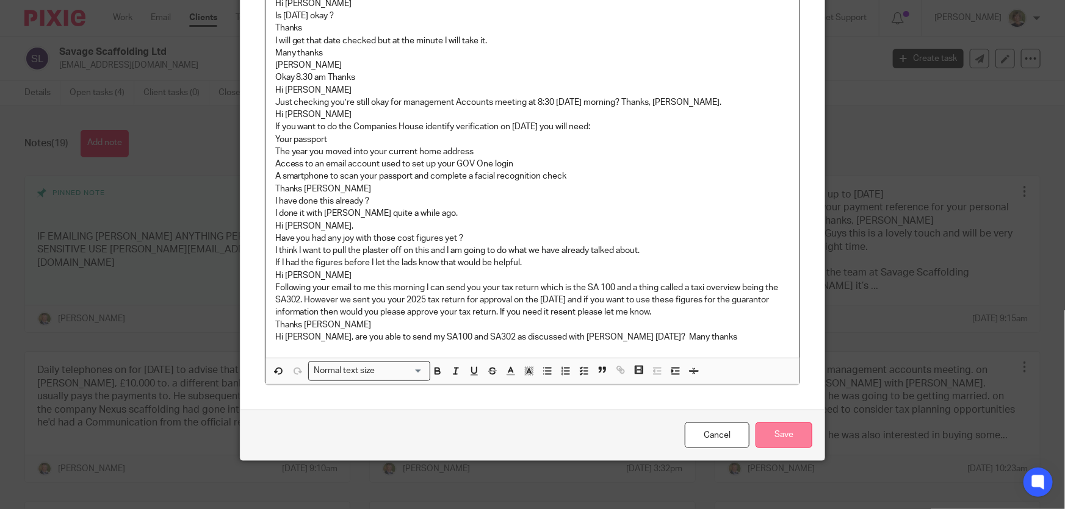
click at [794, 428] on input "Save" at bounding box center [783, 436] width 57 height 26
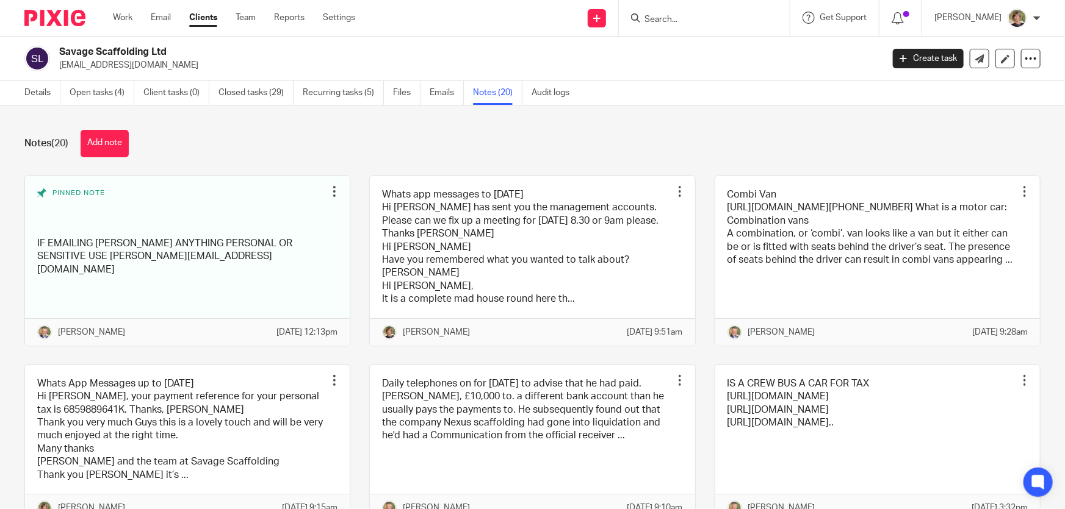
click at [703, 19] on input "Search" at bounding box center [698, 20] width 110 height 11
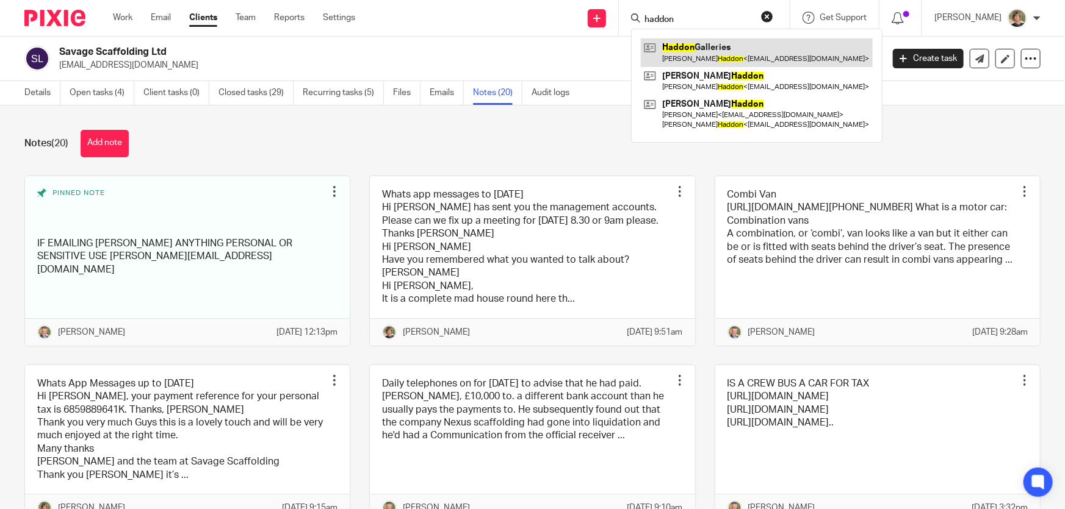
type input "haddon"
click at [759, 46] on link at bounding box center [757, 52] width 232 height 28
